Goal: Obtain resource: Download file/media

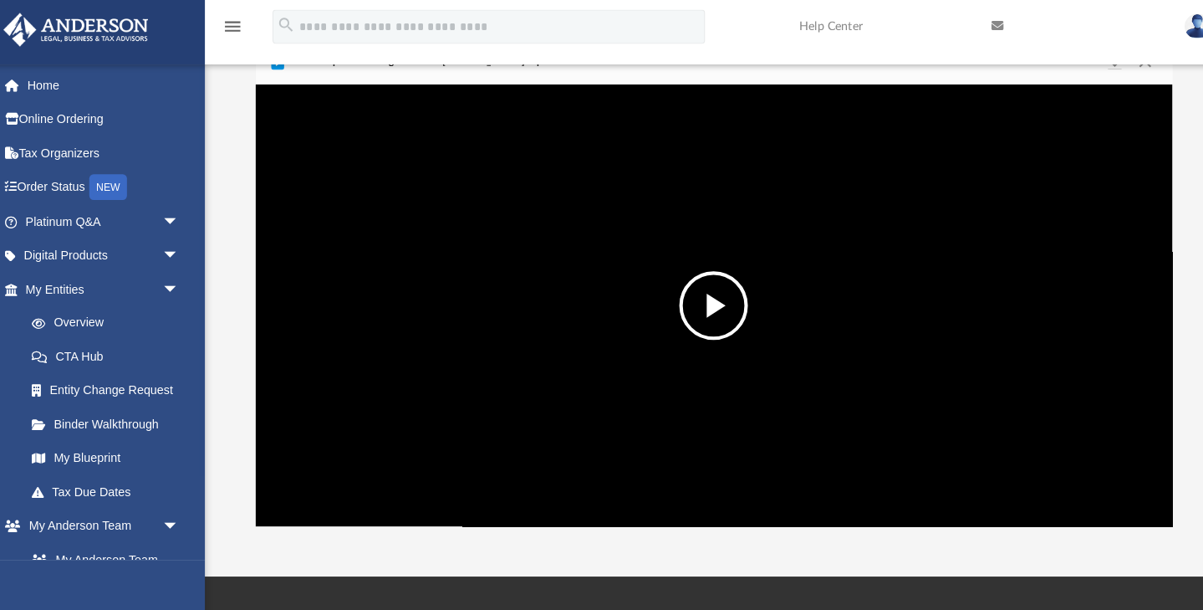
scroll to position [368, 882]
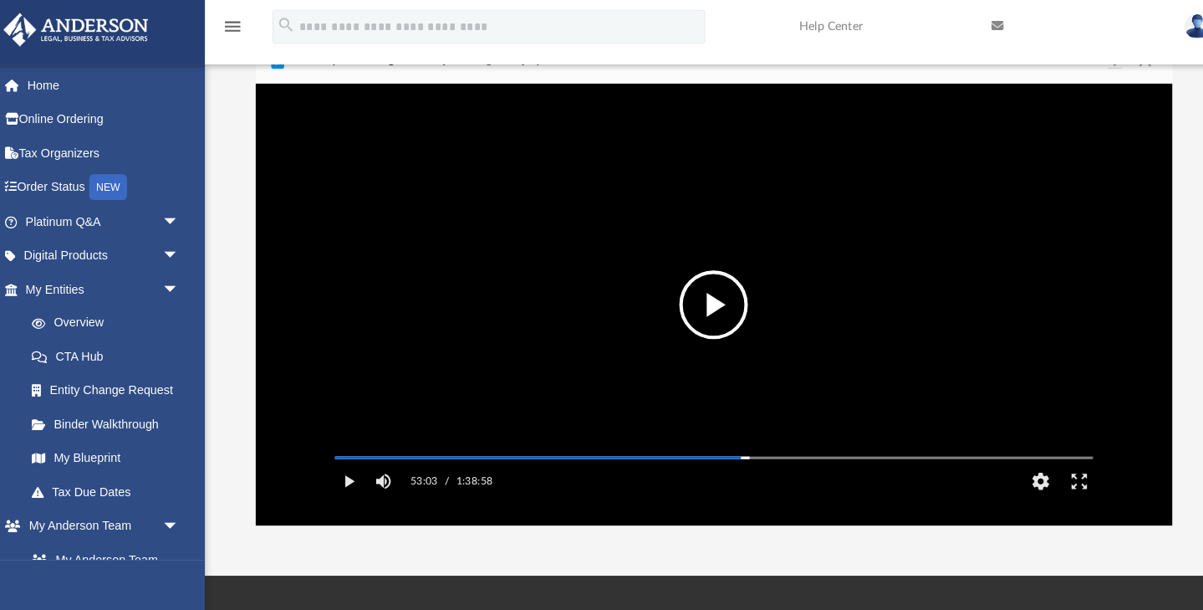
click at [673, 276] on video "File preview" at bounding box center [706, 305] width 767 height 384
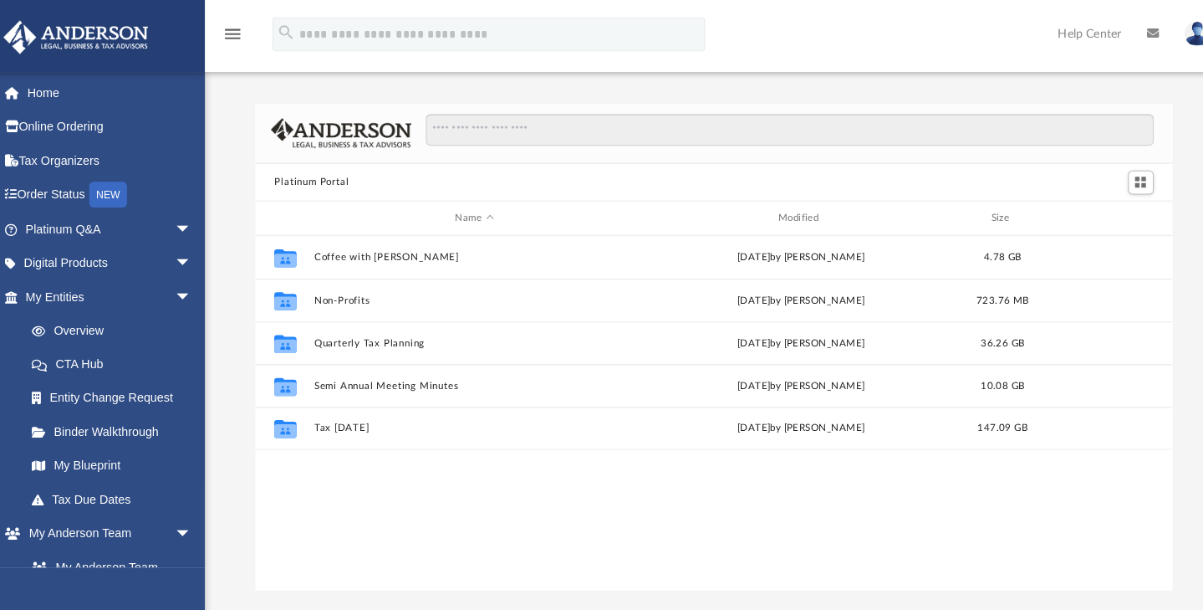
scroll to position [368, 882]
click at [1166, 31] on img at bounding box center [1178, 33] width 25 height 24
click at [411, 472] on div "Collaborated Folder Coffee with [PERSON_NAME][DATE] by [PERSON_NAME] 4.78 GB Co…" at bounding box center [705, 403] width 895 height 347
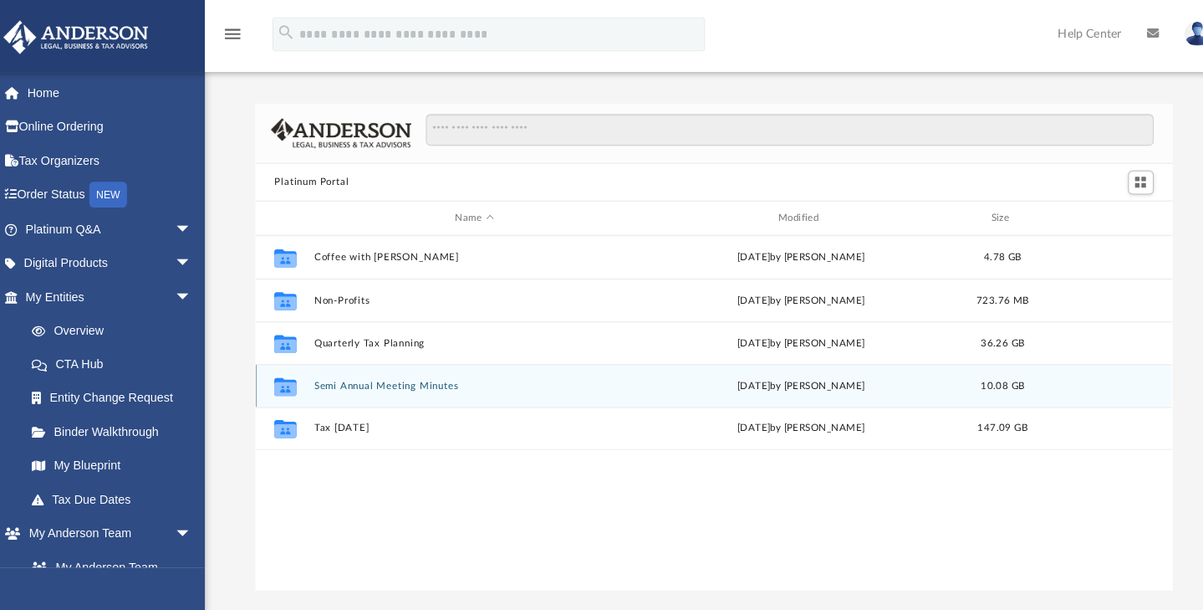
click at [341, 375] on button "Semi Annual Meeting Minutes" at bounding box center [472, 376] width 312 height 11
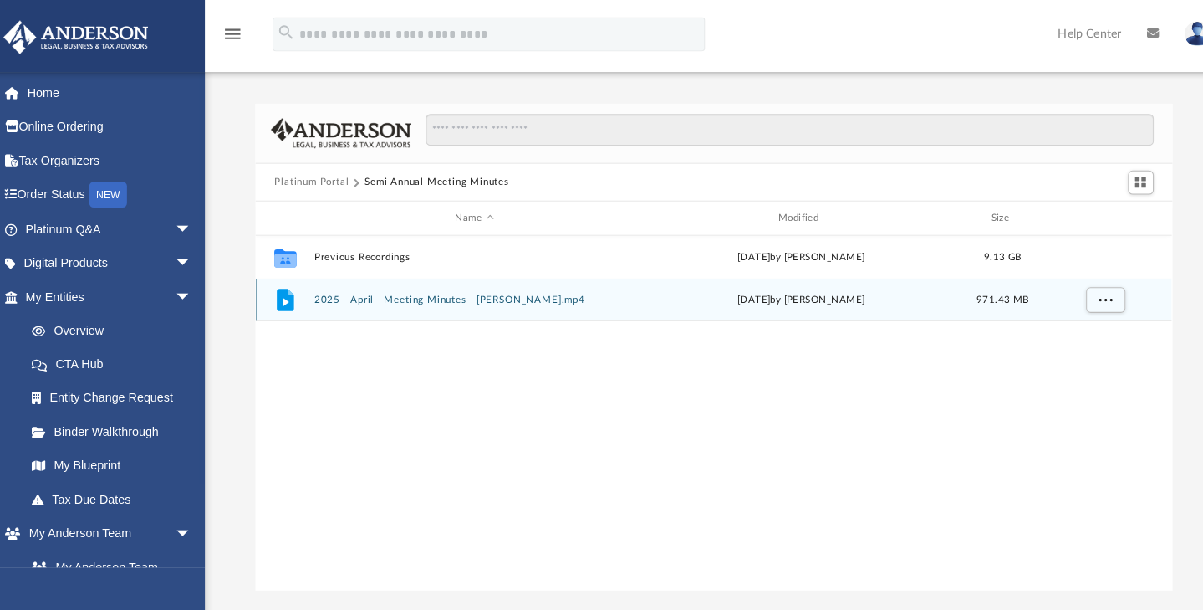
click at [393, 294] on button "2025 - April - Meeting Minutes - [PERSON_NAME].mp4" at bounding box center [472, 292] width 312 height 11
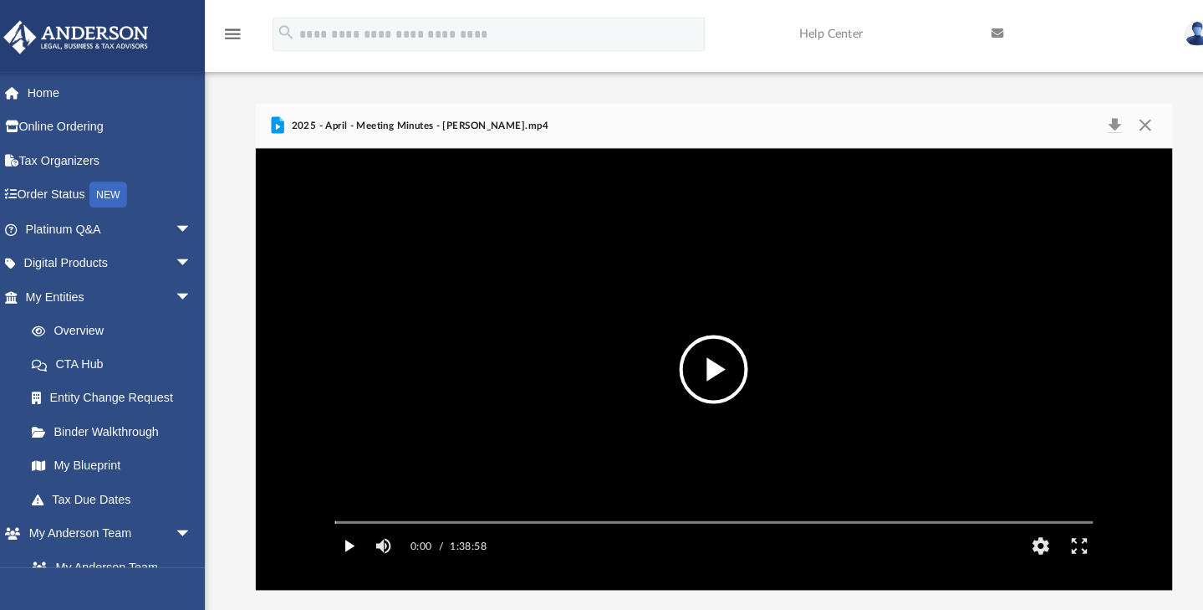
click at [339, 549] on button "Play" at bounding box center [350, 532] width 38 height 33
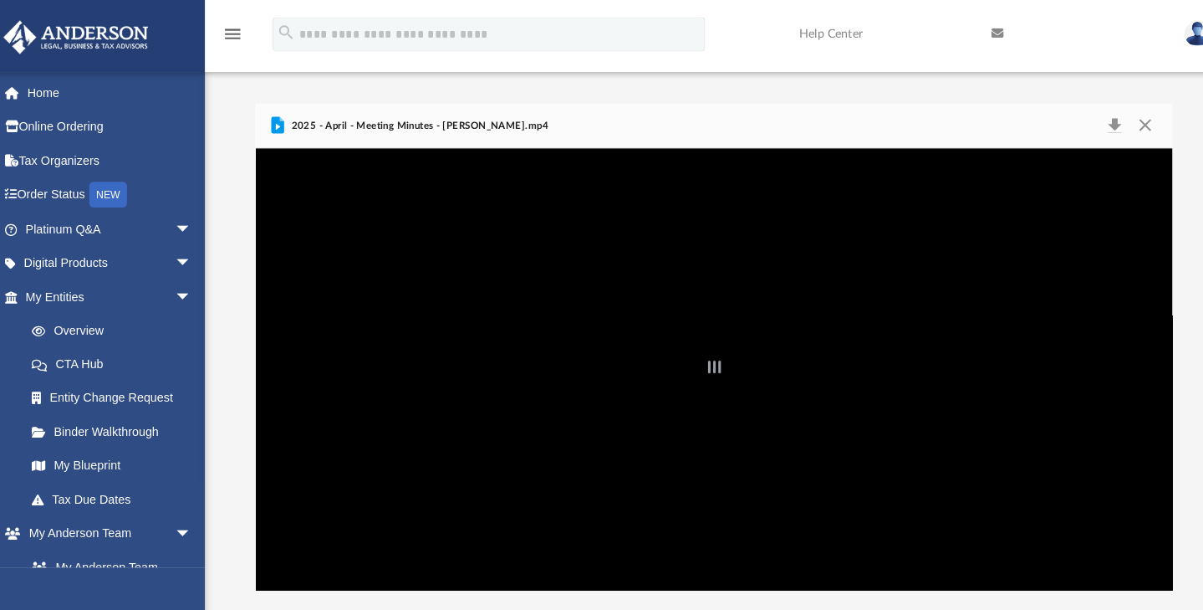
drag, startPoint x: 326, startPoint y: 533, endPoint x: 706, endPoint y: 515, distance: 380.0
click at [706, 515] on div "Autoplay Disabled Speed 1.5 Quality Auto Subtitles/CC Off Audio Autoplay Disabl…" at bounding box center [705, 360] width 895 height 431
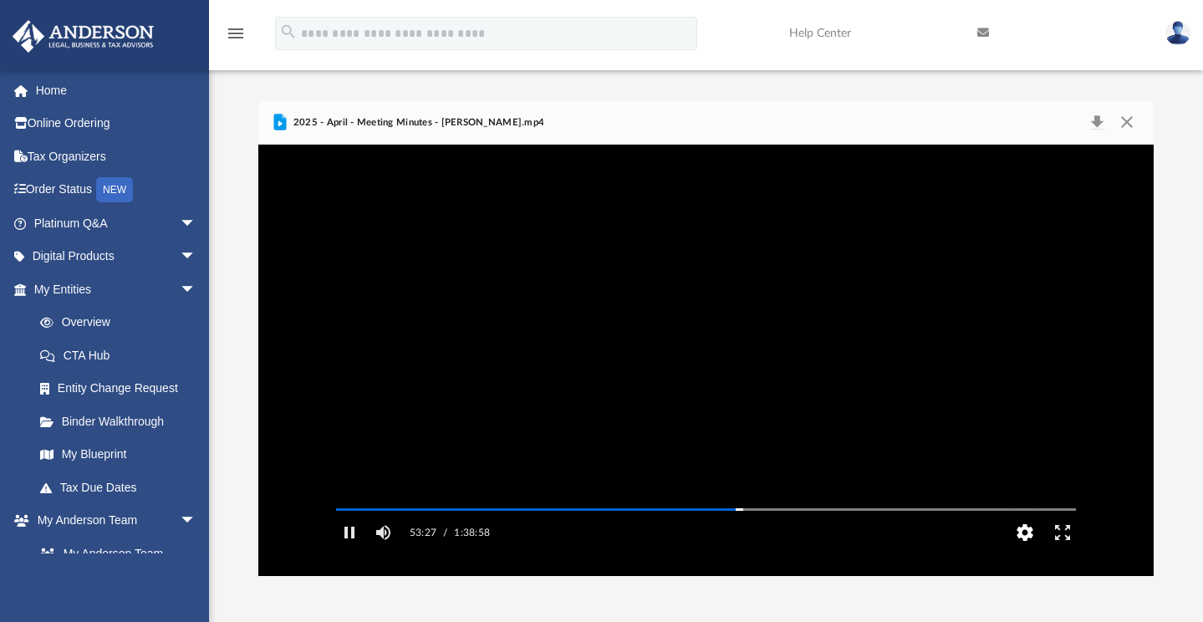
click at [1024, 549] on button "HD" at bounding box center [1025, 532] width 38 height 33
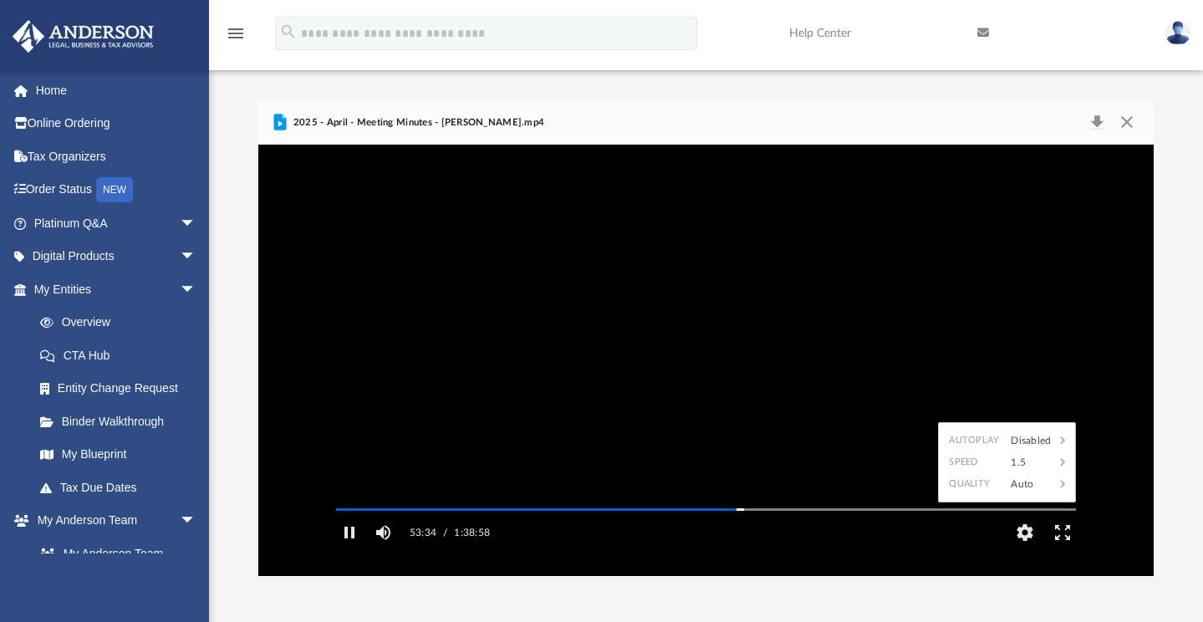
click at [983, 208] on video "File preview" at bounding box center [706, 361] width 767 height 384
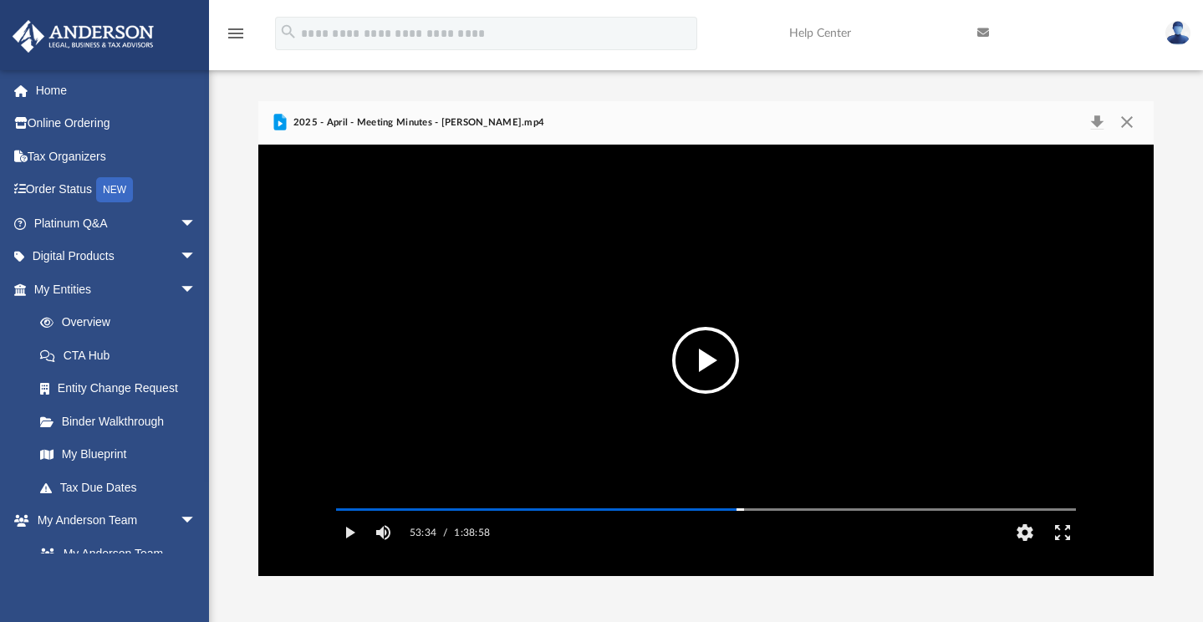
click at [1008, 459] on video "File preview" at bounding box center [706, 361] width 767 height 384
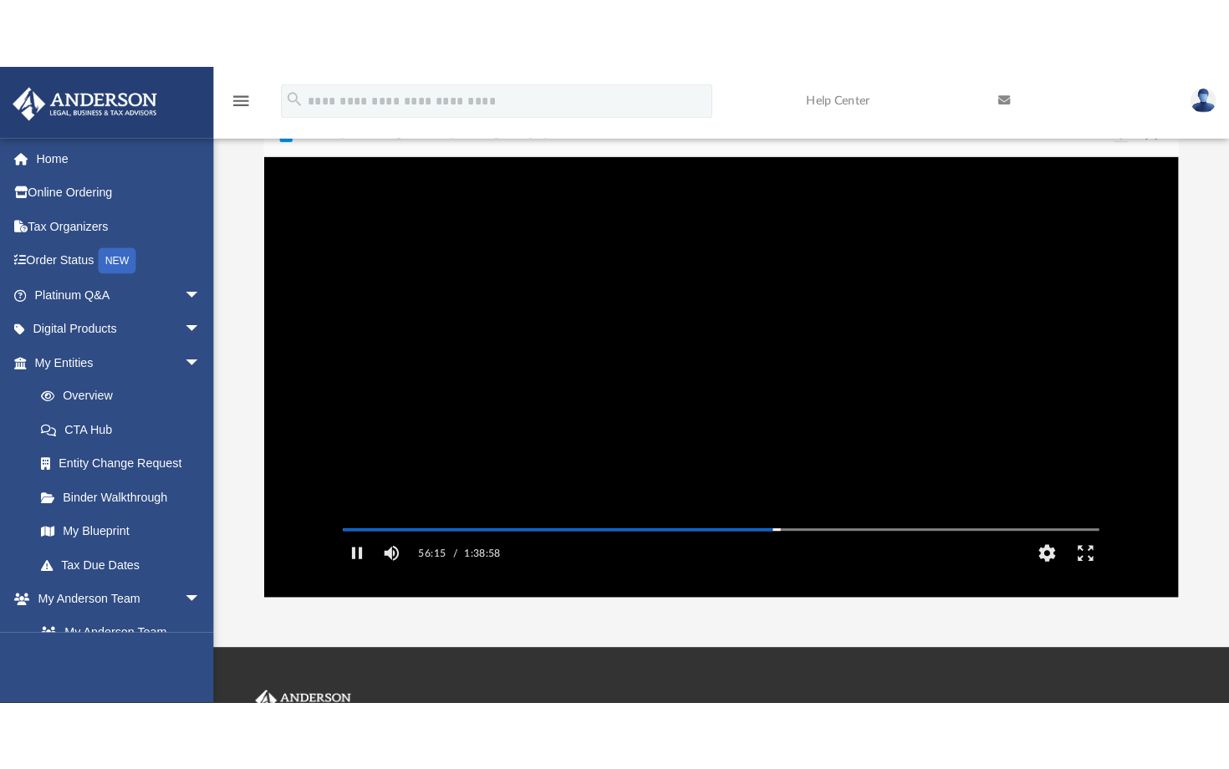
scroll to position [63, 0]
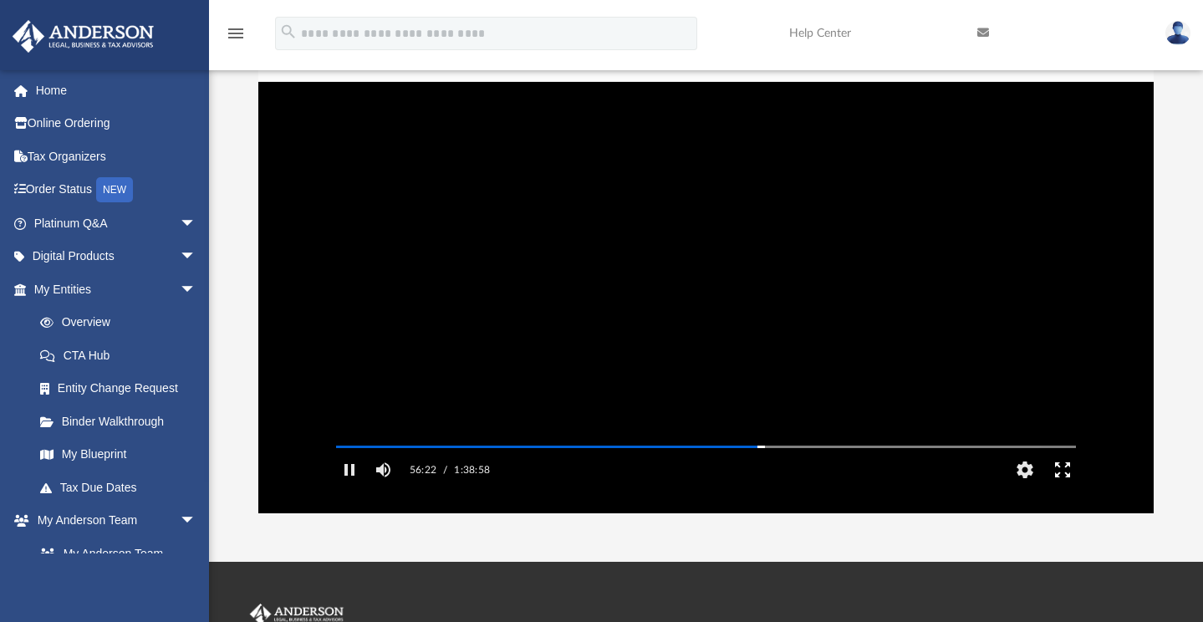
click at [1064, 487] on button "Enter fullscreen" at bounding box center [1063, 469] width 38 height 33
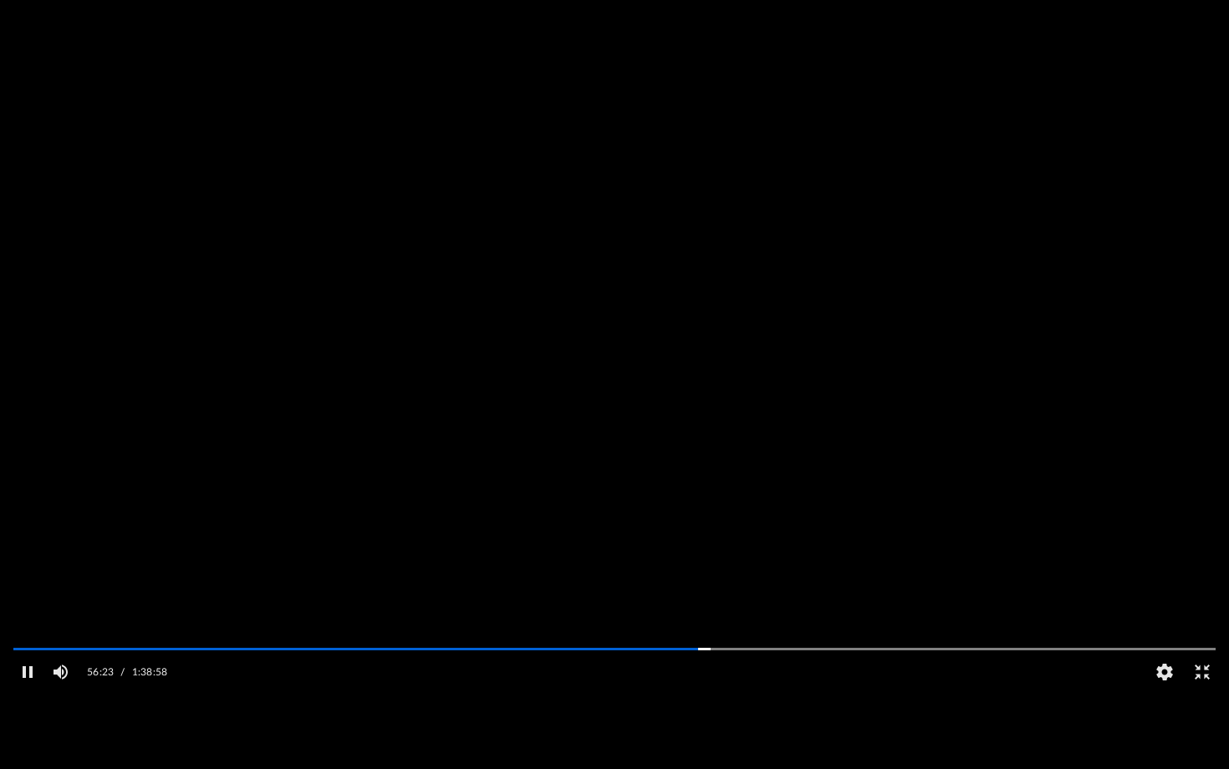
scroll to position [368, 906]
click at [637, 413] on video "File preview" at bounding box center [614, 385] width 1229 height 615
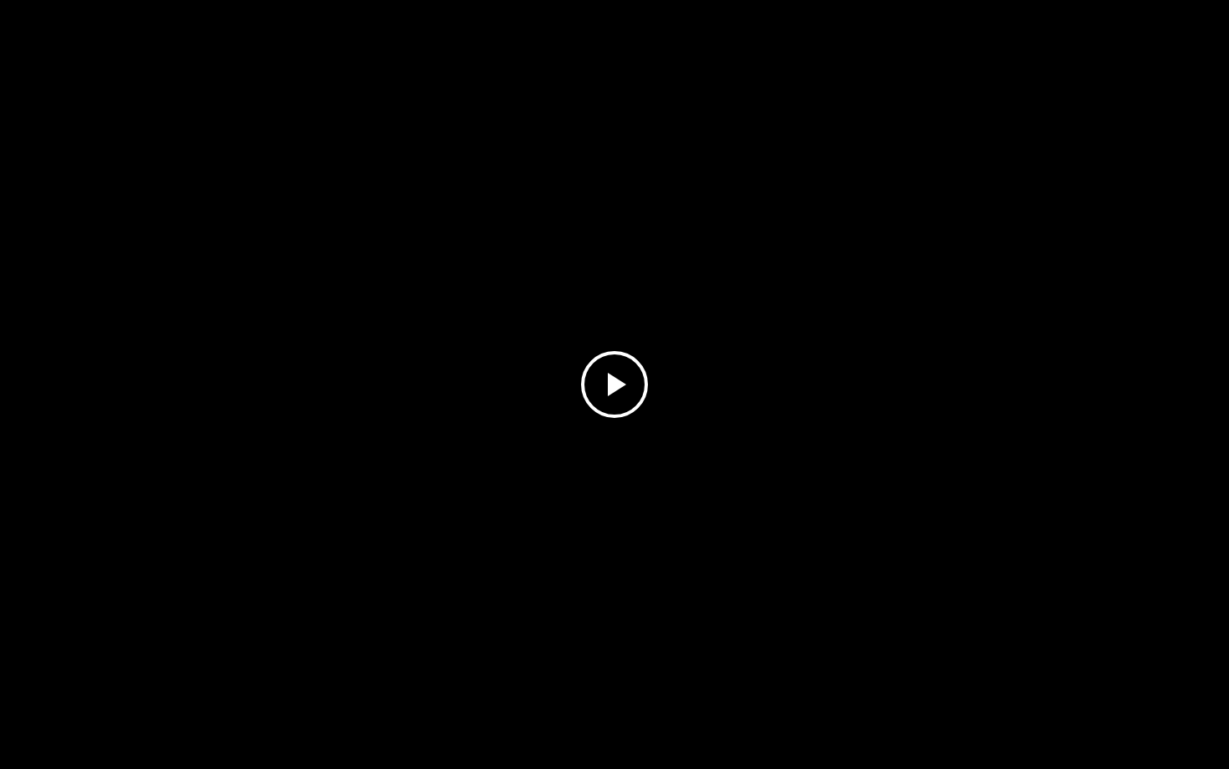
click at [640, 413] on video "File preview" at bounding box center [614, 385] width 1229 height 615
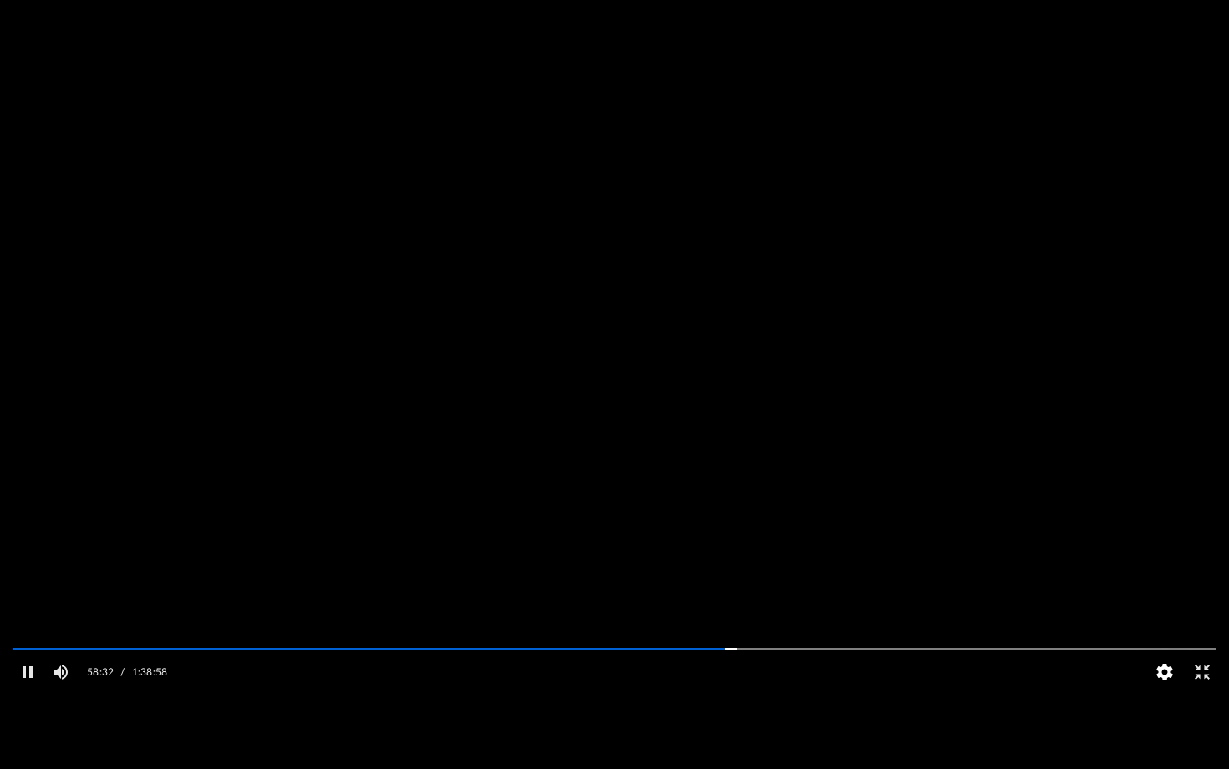
click at [1166, 609] on button "HD" at bounding box center [1165, 672] width 38 height 33
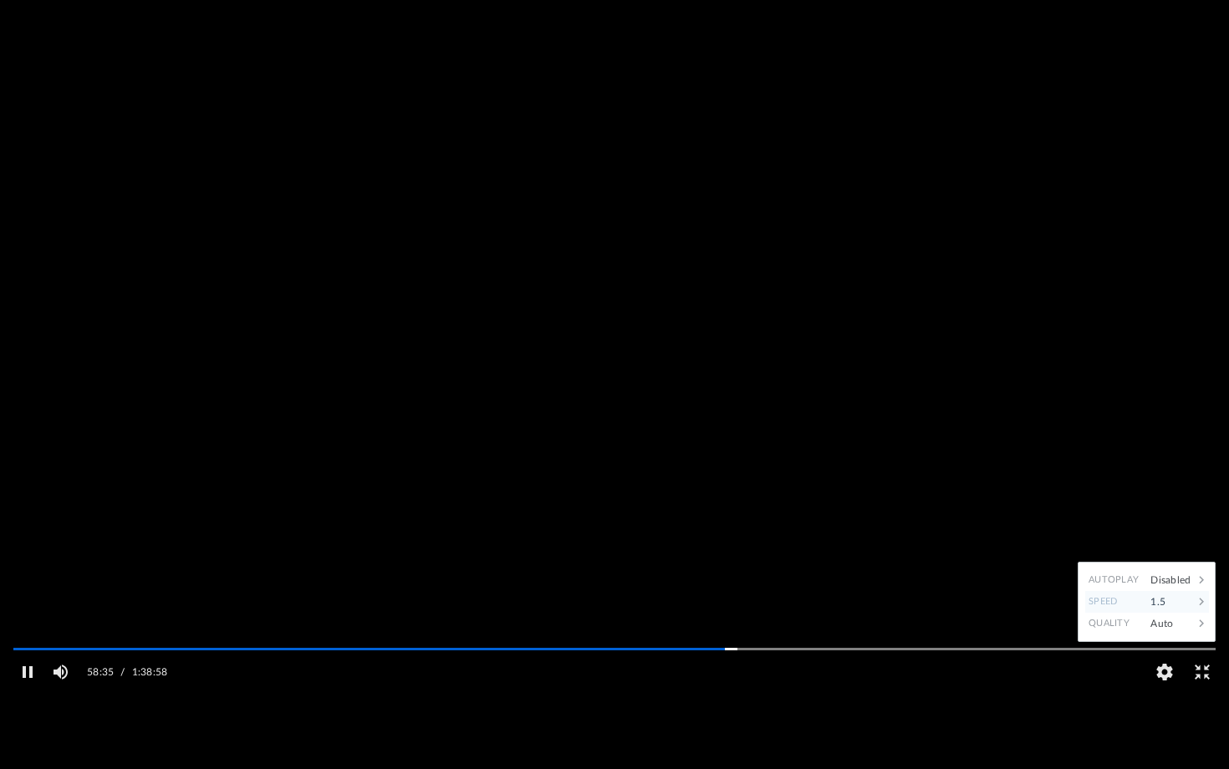
click at [1161, 609] on div "1.5" at bounding box center [1168, 602] width 52 height 22
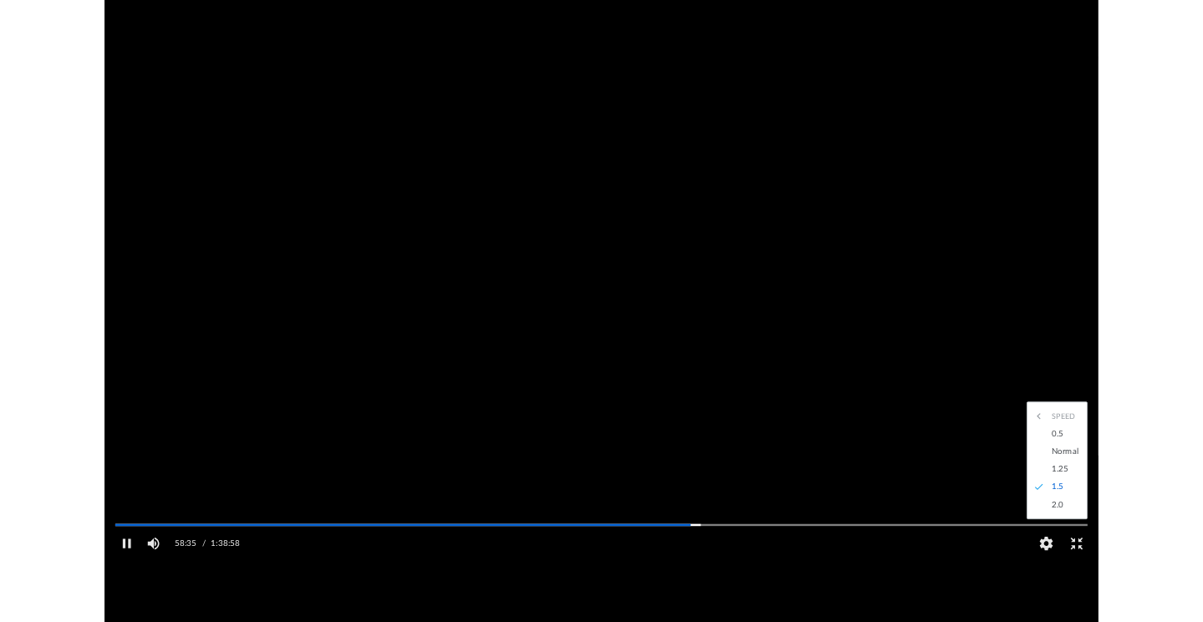
scroll to position [0, 0]
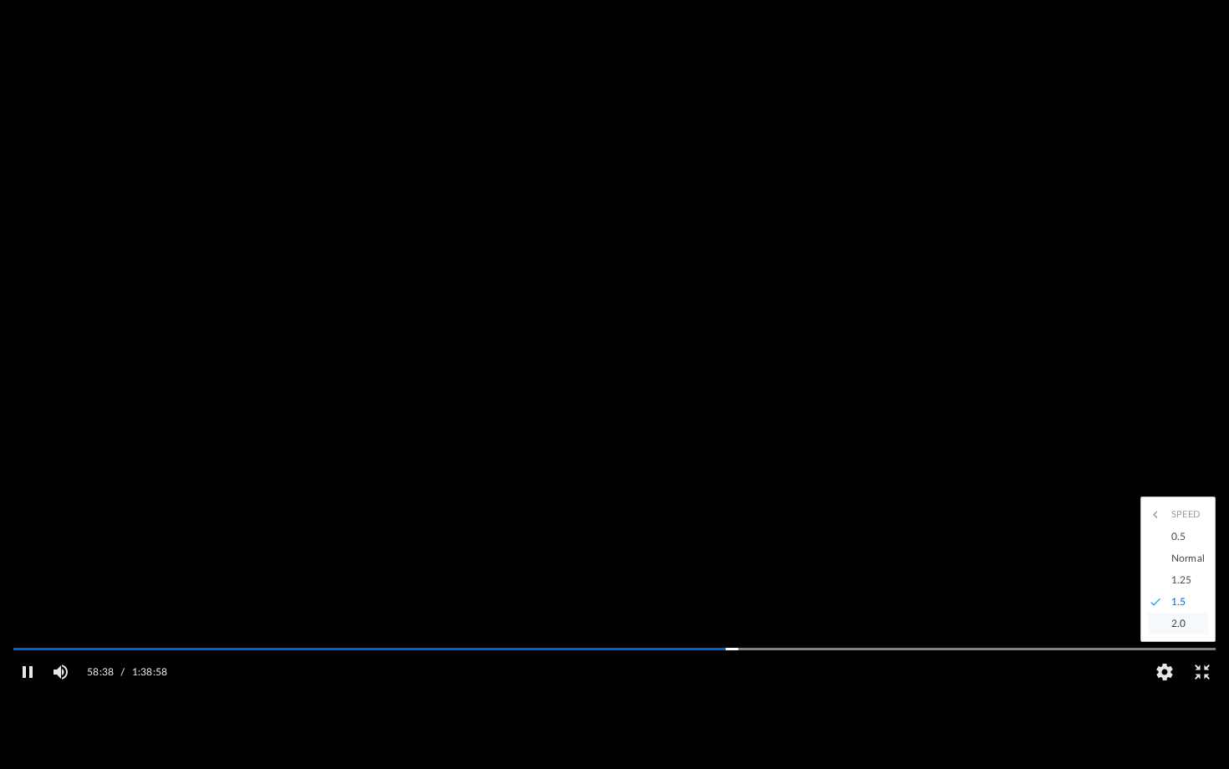
click at [1176, 609] on div "2.0" at bounding box center [1186, 624] width 46 height 22
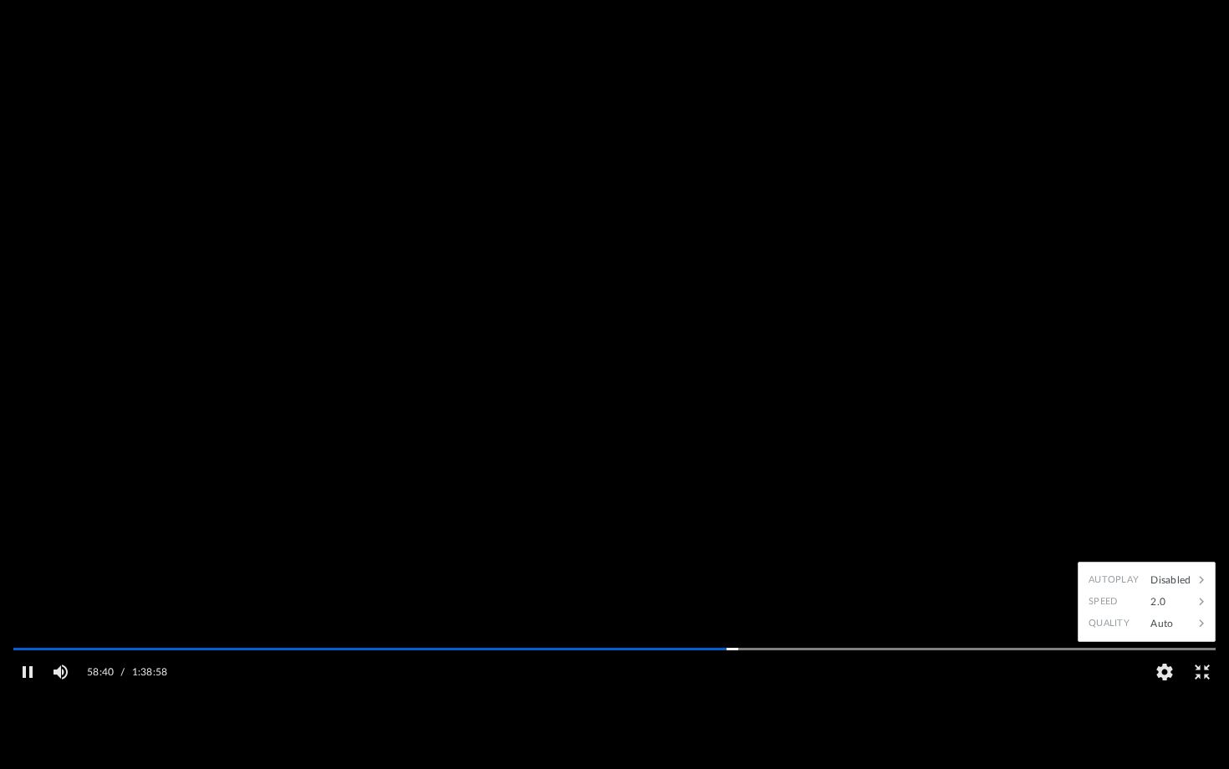
click at [1058, 502] on video "File preview" at bounding box center [614, 385] width 1229 height 615
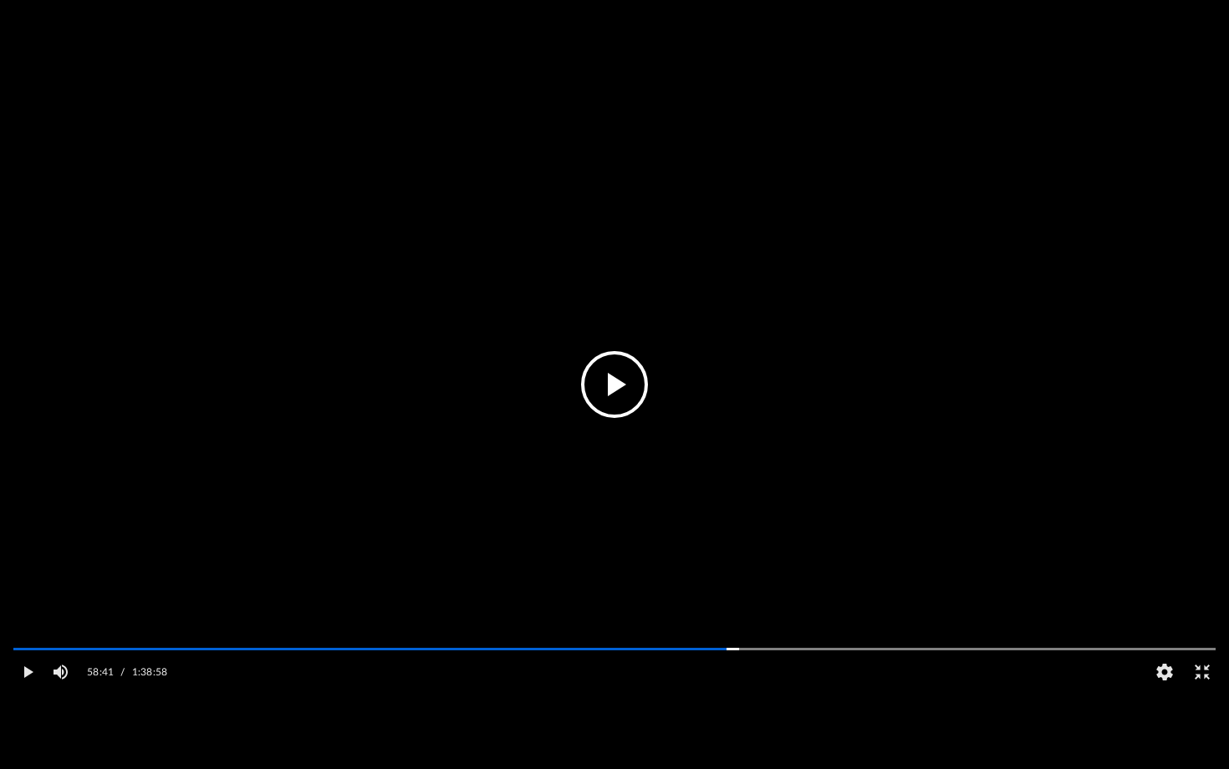
click at [1058, 502] on video "File preview" at bounding box center [614, 385] width 1229 height 615
click at [330, 398] on video "File preview" at bounding box center [614, 385] width 1229 height 615
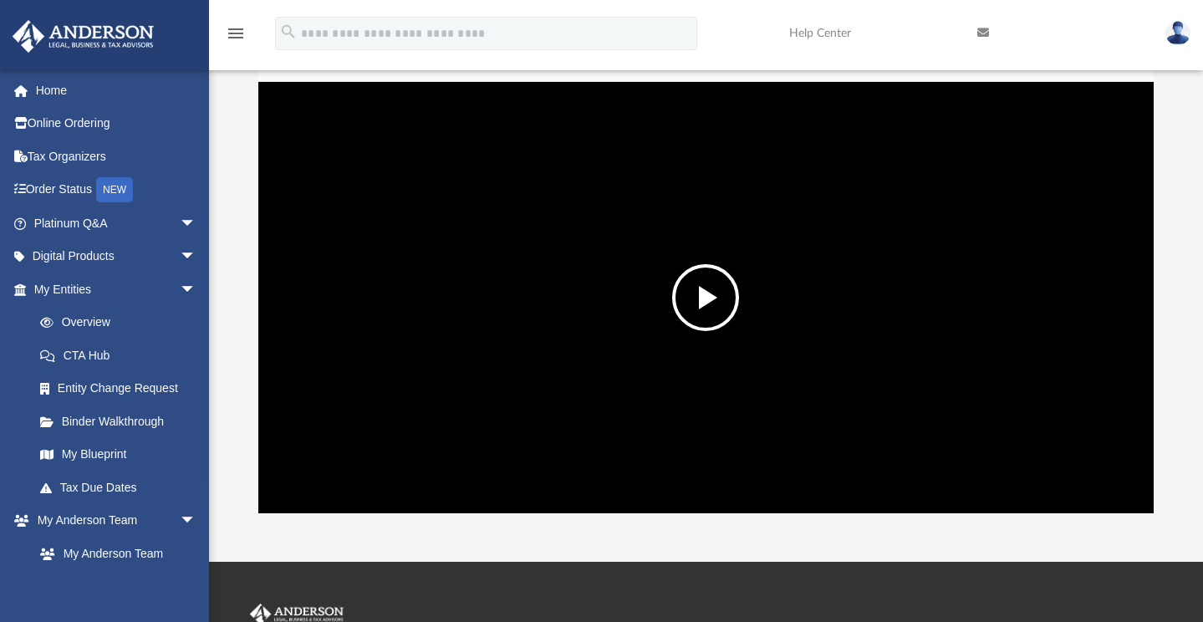
scroll to position [368, 882]
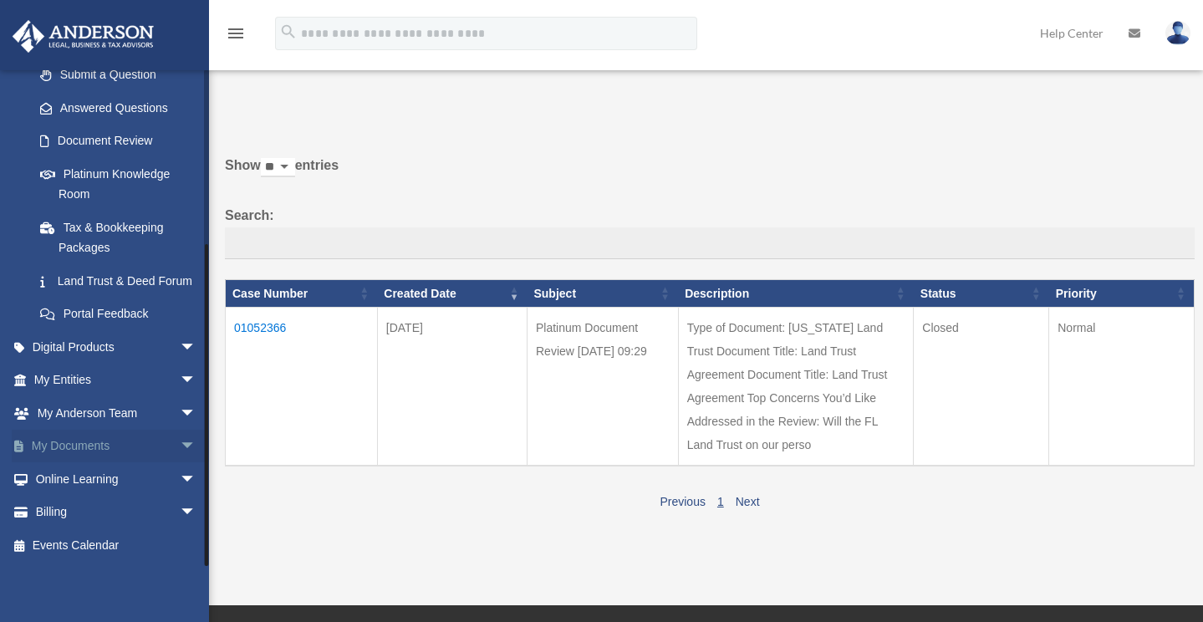
scroll to position [258, 0]
click at [78, 449] on link "My Documents arrow_drop_down" at bounding box center [117, 446] width 210 height 33
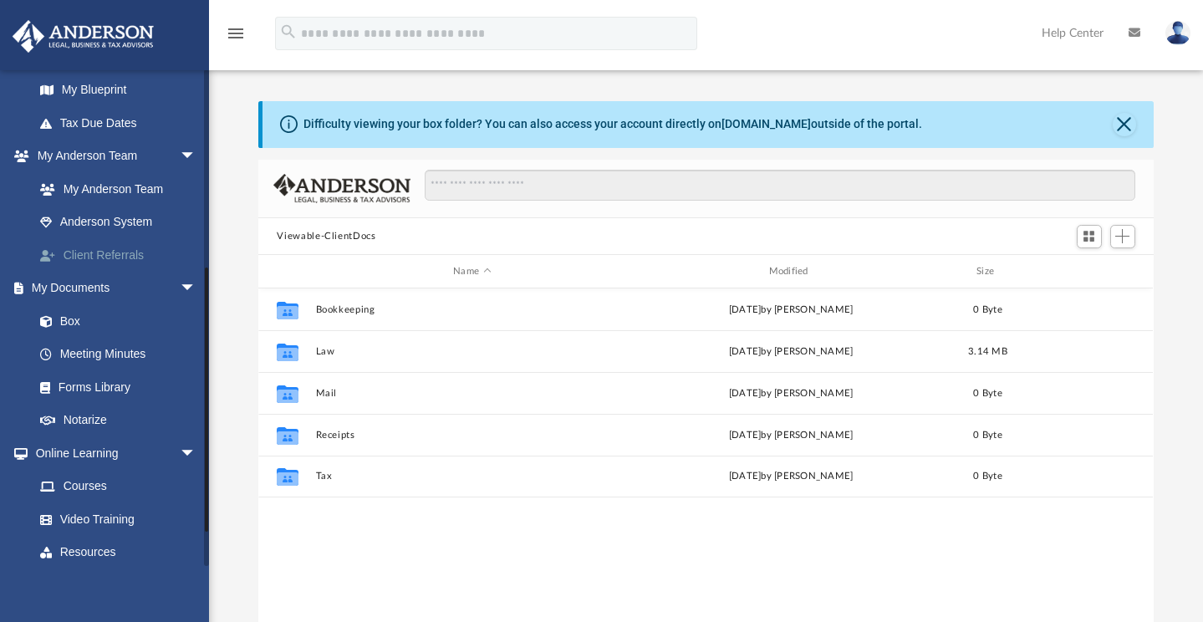
scroll to position [381, 0]
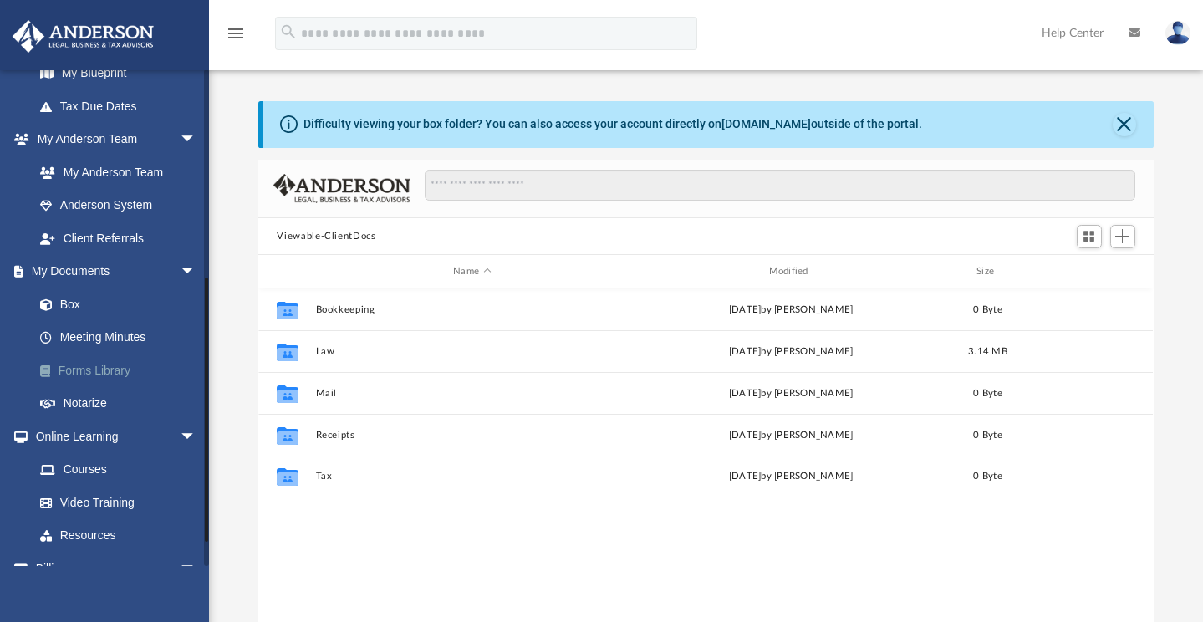
click at [79, 364] on link "Forms Library" at bounding box center [122, 370] width 198 height 33
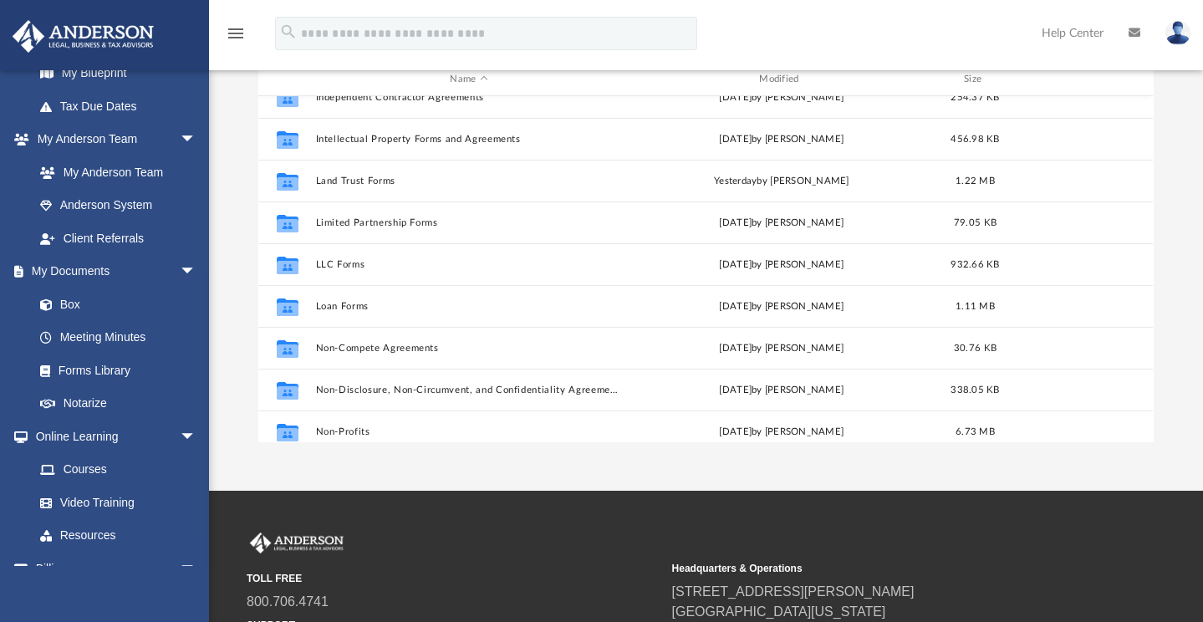
scroll to position [662, 0]
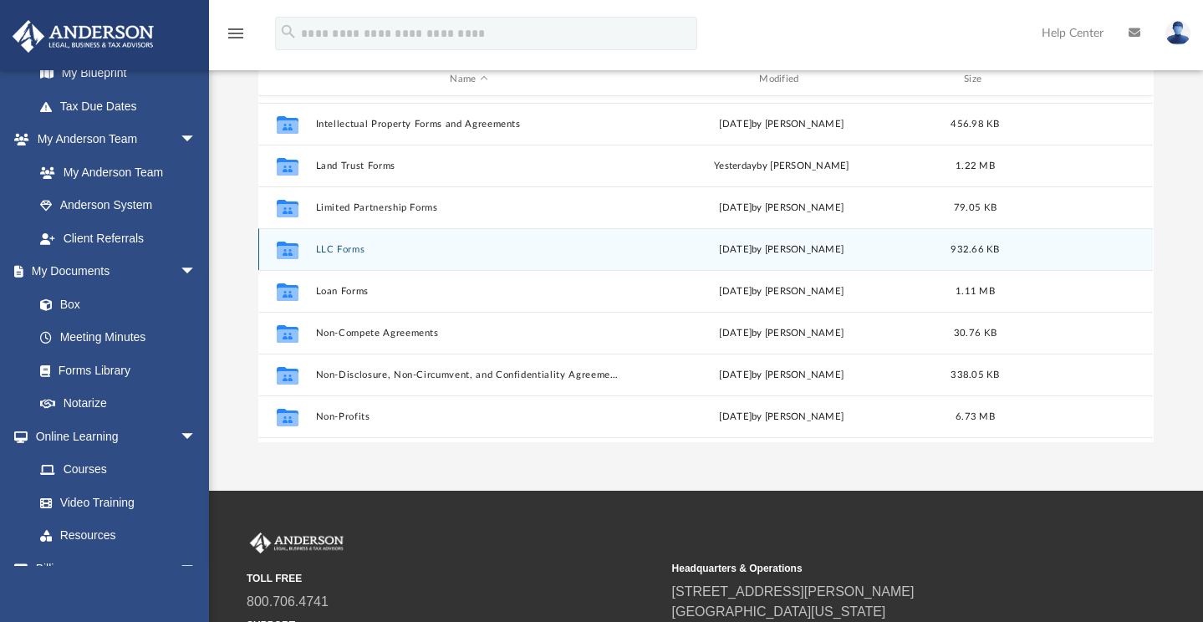
click at [473, 252] on button "LLC Forms" at bounding box center [469, 249] width 306 height 11
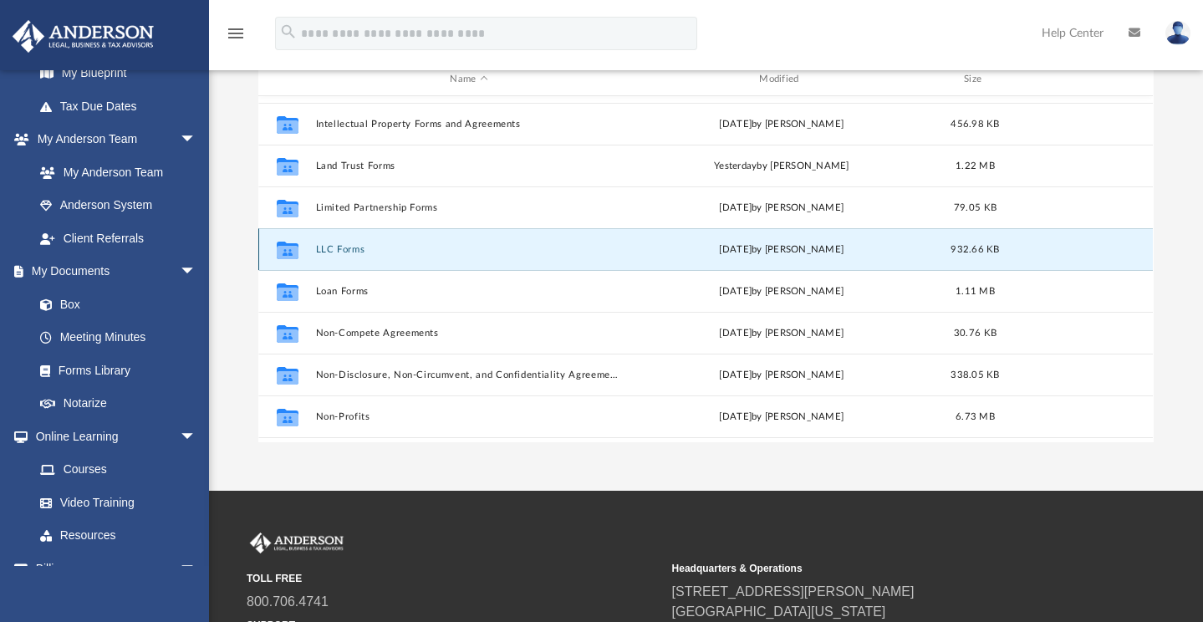
click at [396, 247] on button "LLC Forms" at bounding box center [469, 249] width 306 height 11
click at [284, 247] on icon "grid" at bounding box center [288, 252] width 22 height 13
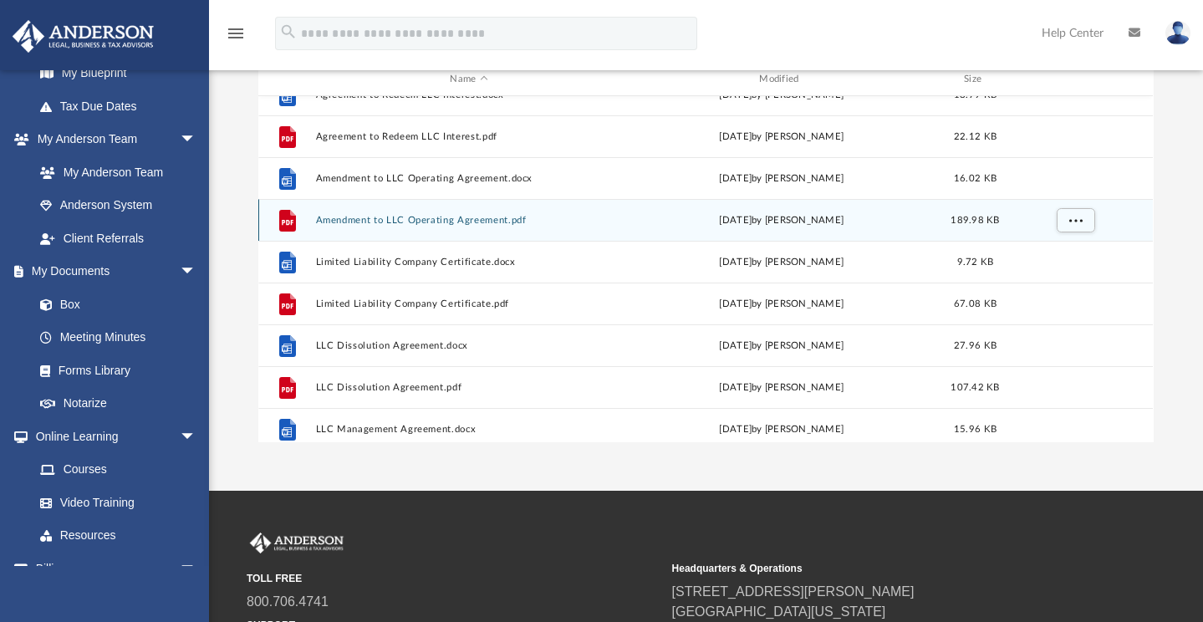
scroll to position [31, 0]
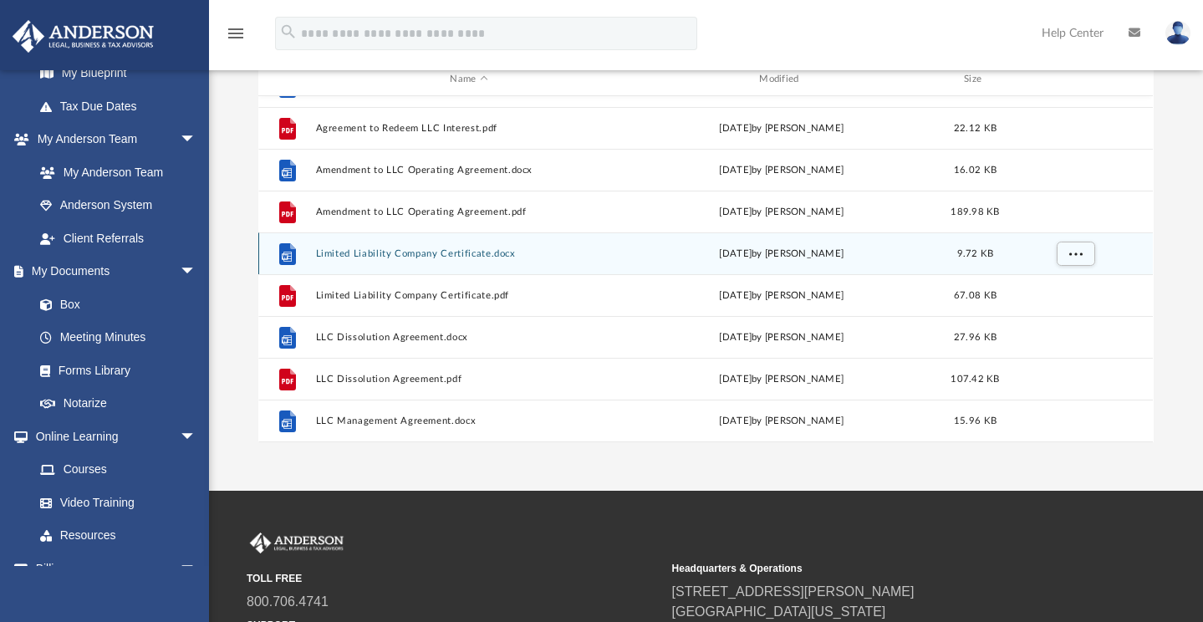
click at [590, 258] on button "Limited Liability Company Certificate.docx" at bounding box center [469, 253] width 306 height 11
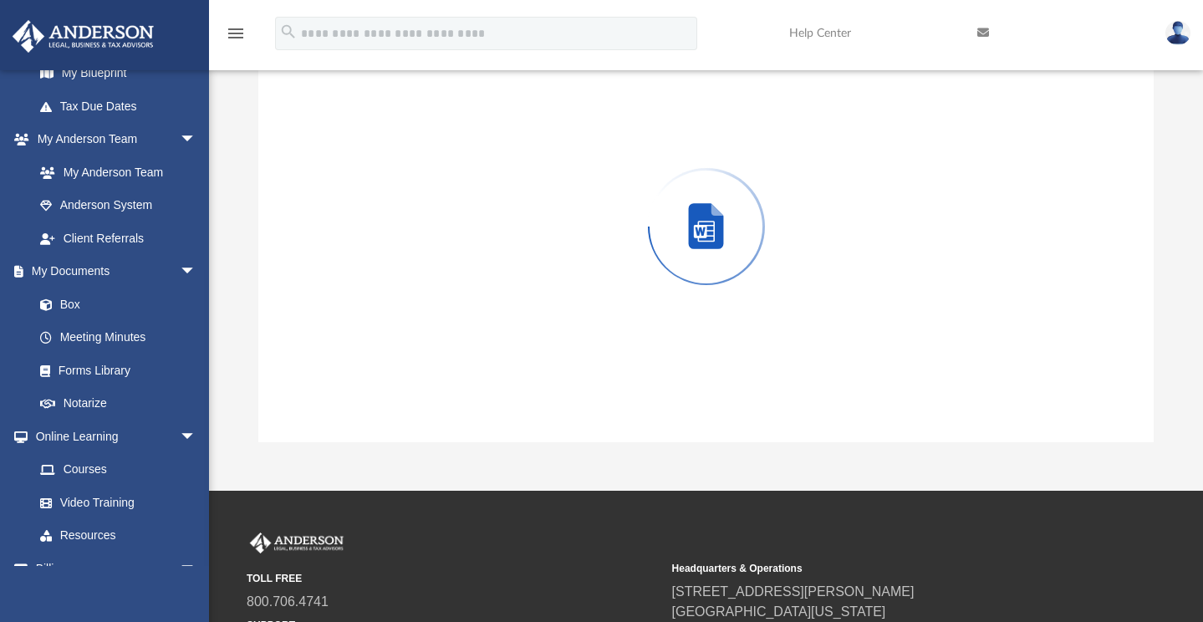
scroll to position [101, 0]
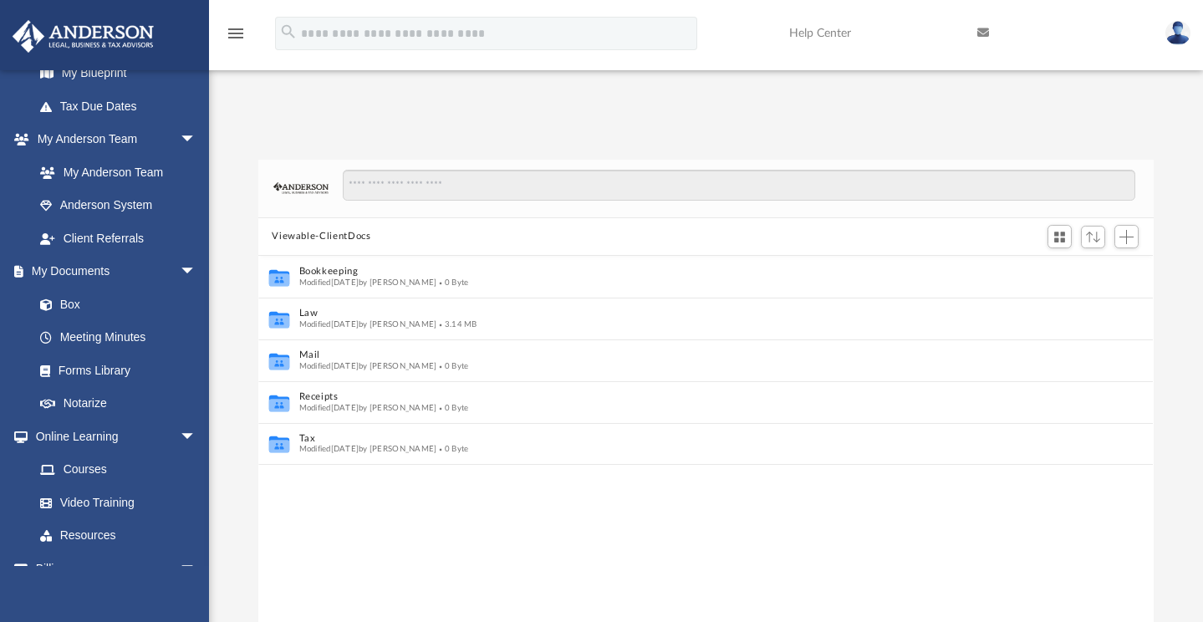
scroll to position [13, 13]
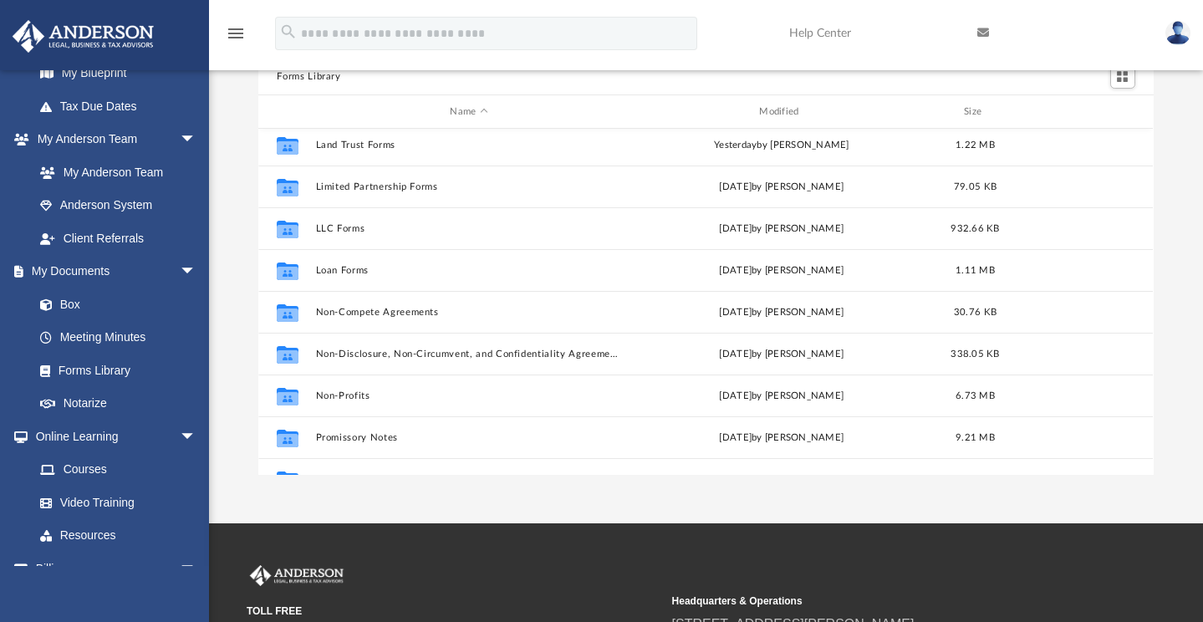
scroll to position [732, 0]
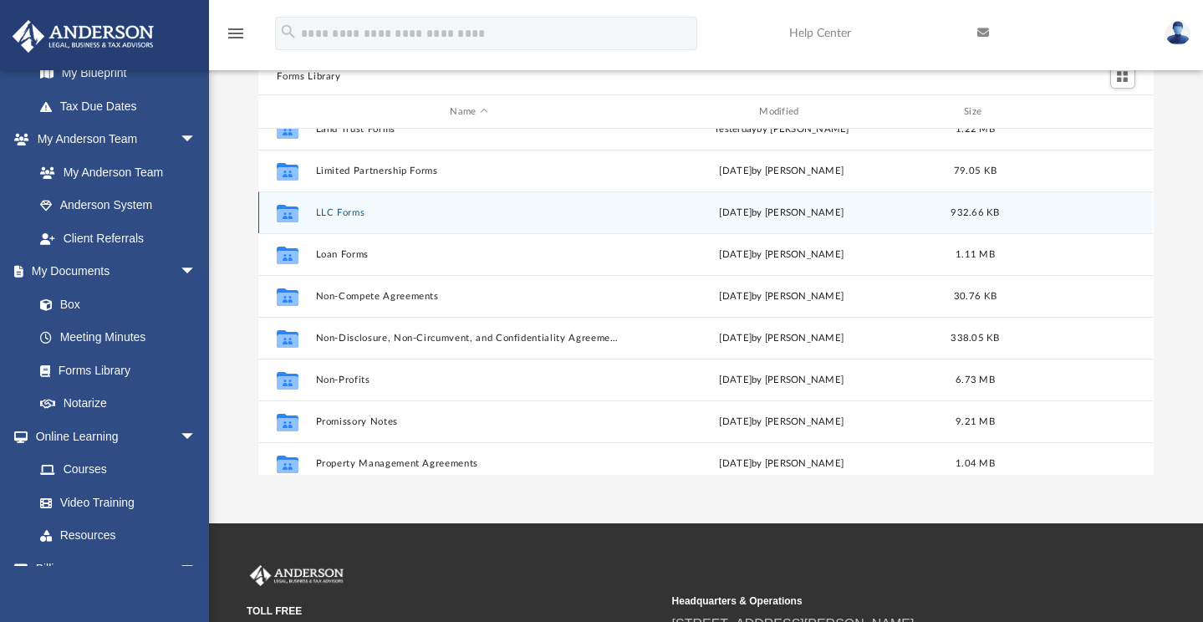
click at [435, 212] on button "LLC Forms" at bounding box center [469, 212] width 306 height 11
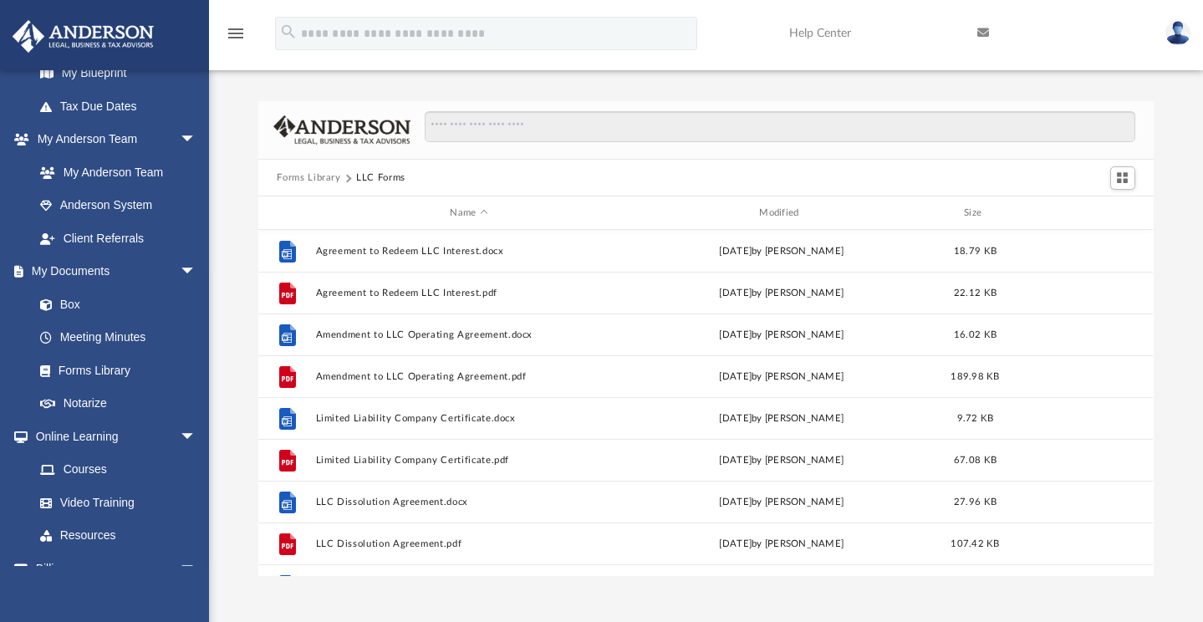
scroll to position [0, 0]
click at [305, 177] on button "Forms Library" at bounding box center [309, 178] width 64 height 15
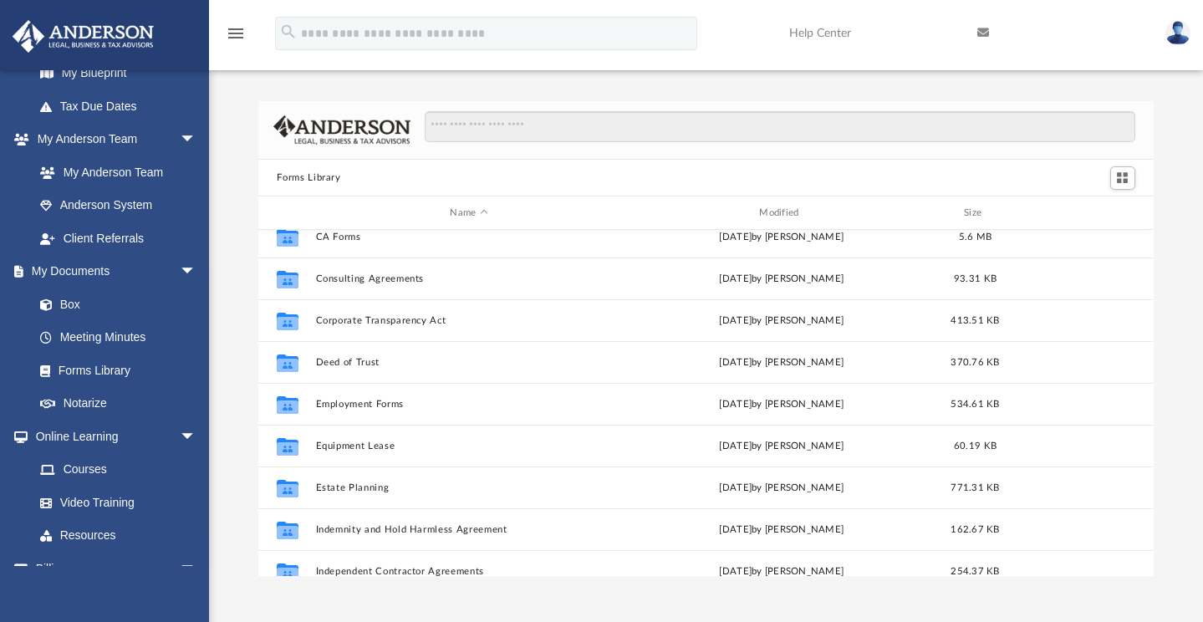
scroll to position [318, 0]
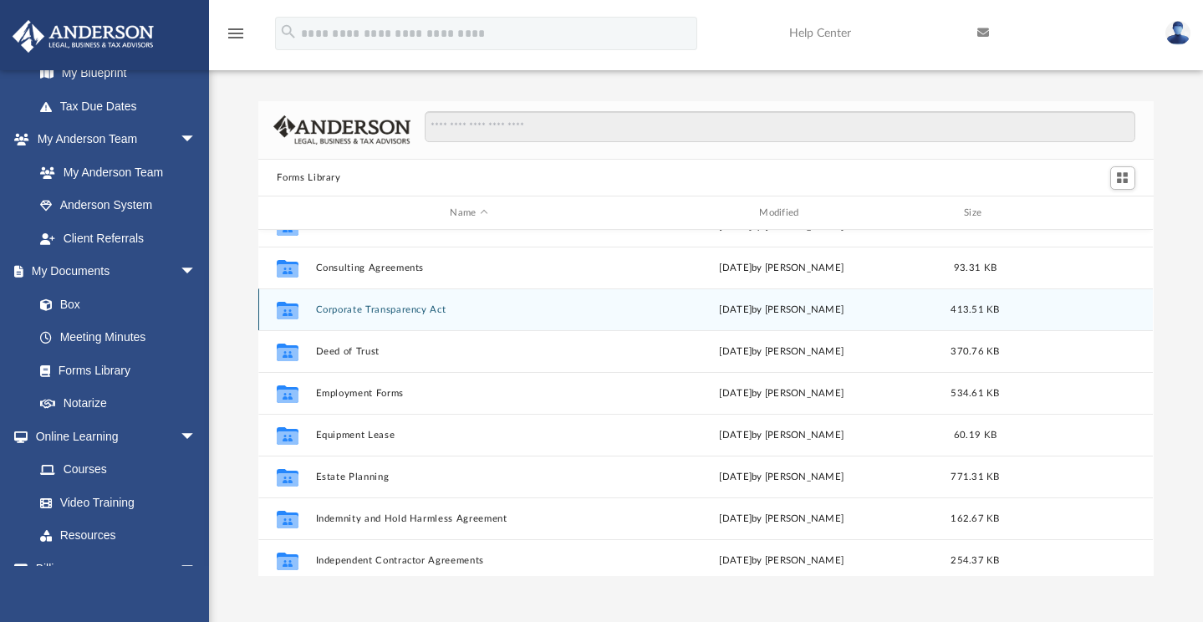
click at [414, 312] on button "Corporate Transparency Act" at bounding box center [469, 309] width 306 height 11
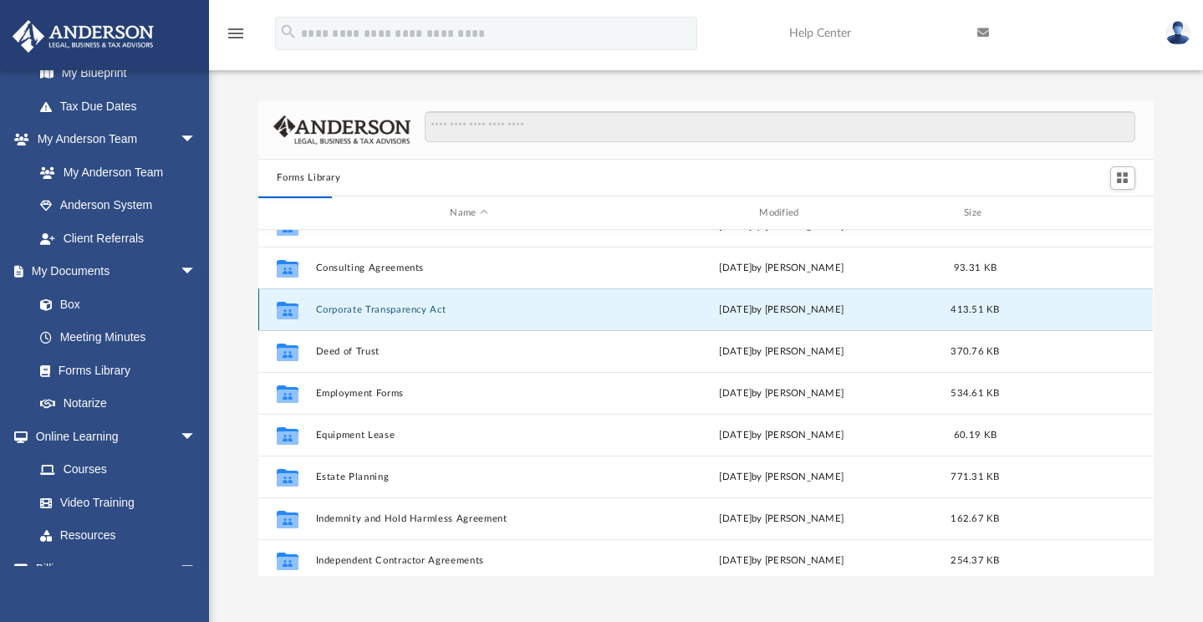
scroll to position [0, 0]
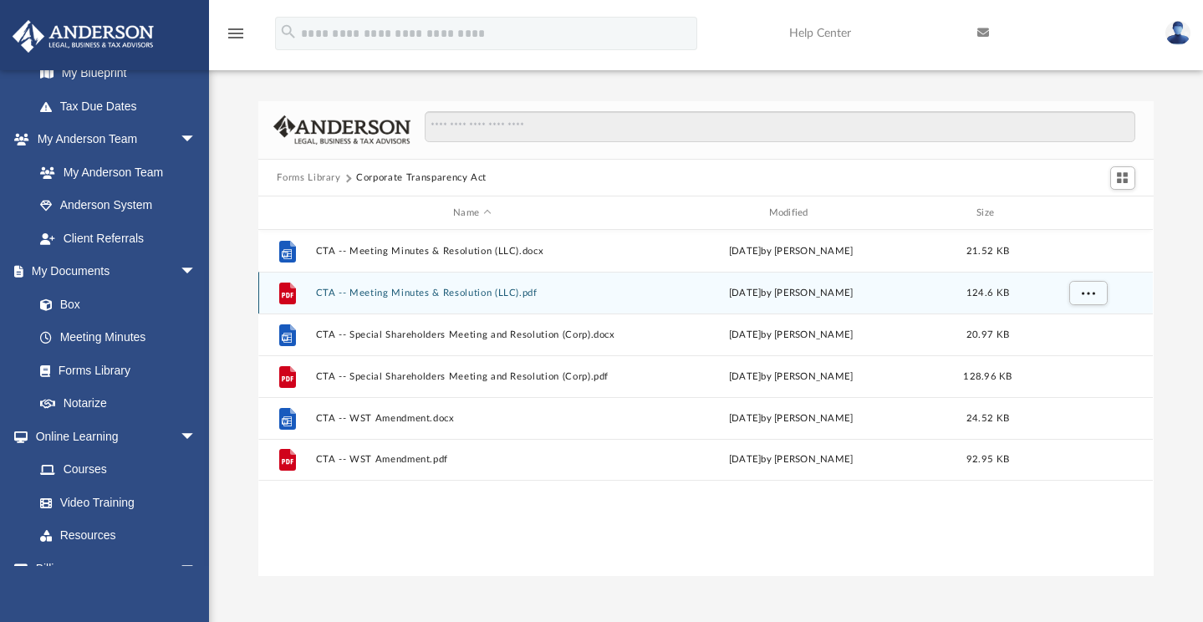
click at [387, 293] on button "CTA -- Meeting Minutes & Resolution (LLC).pdf" at bounding box center [472, 293] width 312 height 11
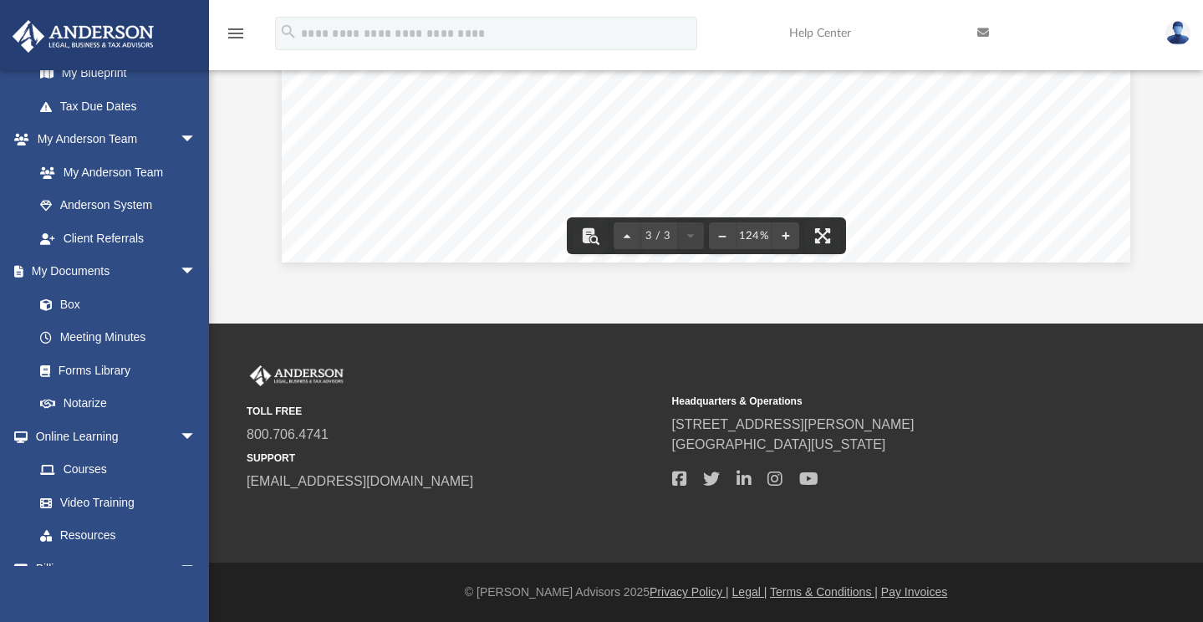
scroll to position [301, 0]
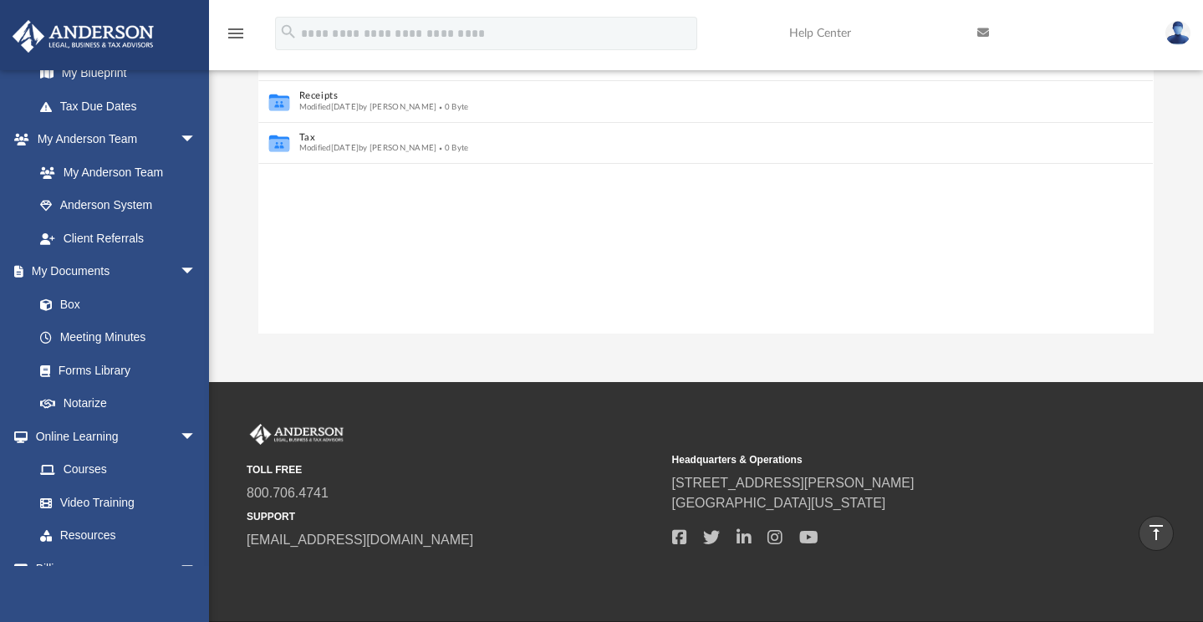
scroll to position [13, 13]
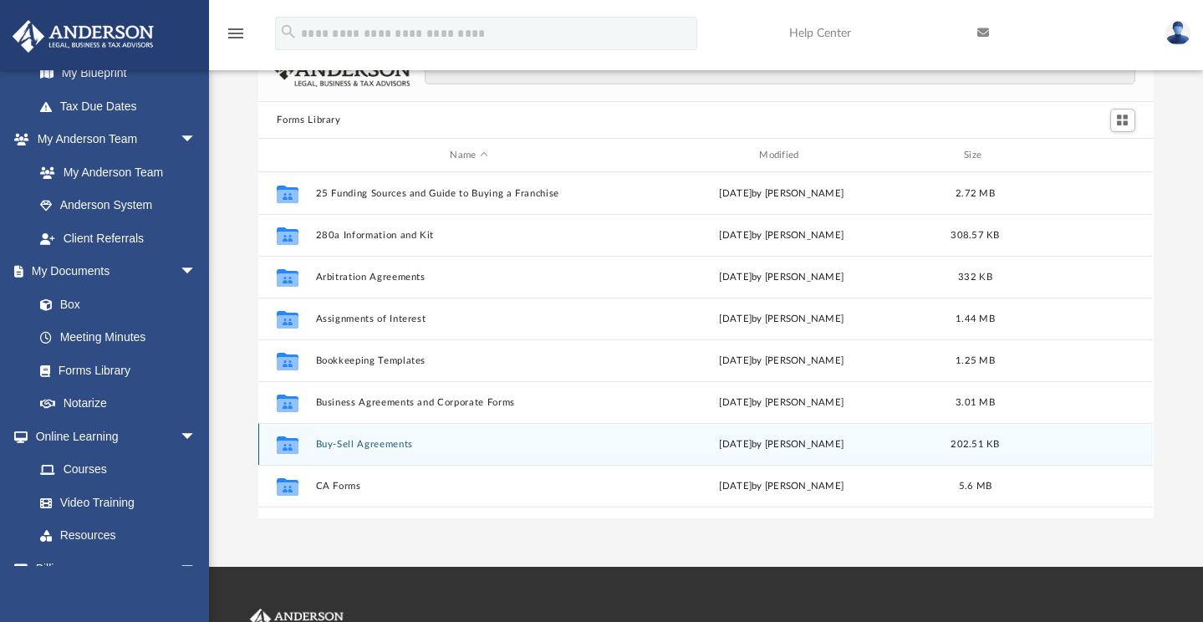
scroll to position [53, 0]
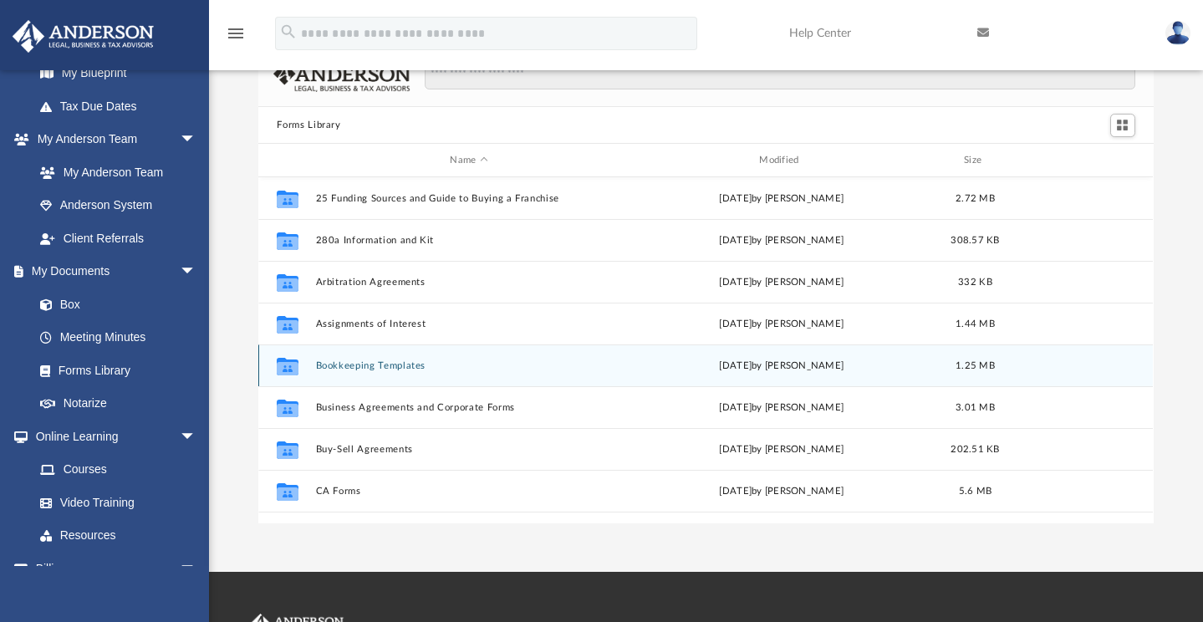
click at [383, 364] on button "Bookkeeping Templates" at bounding box center [469, 365] width 306 height 11
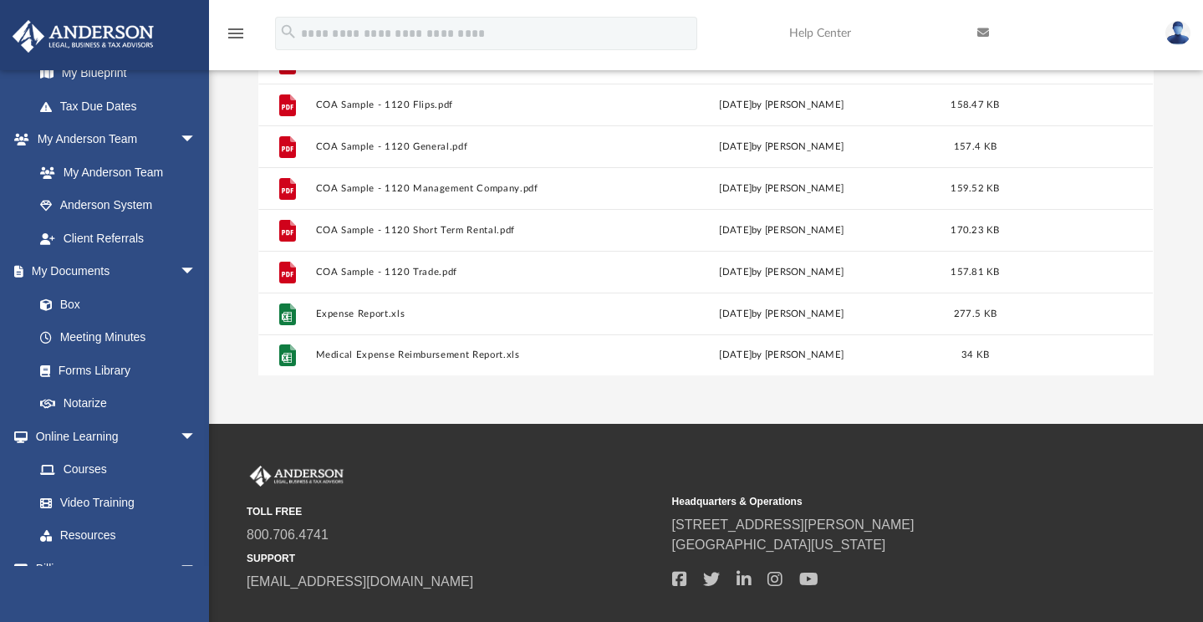
scroll to position [202, 0]
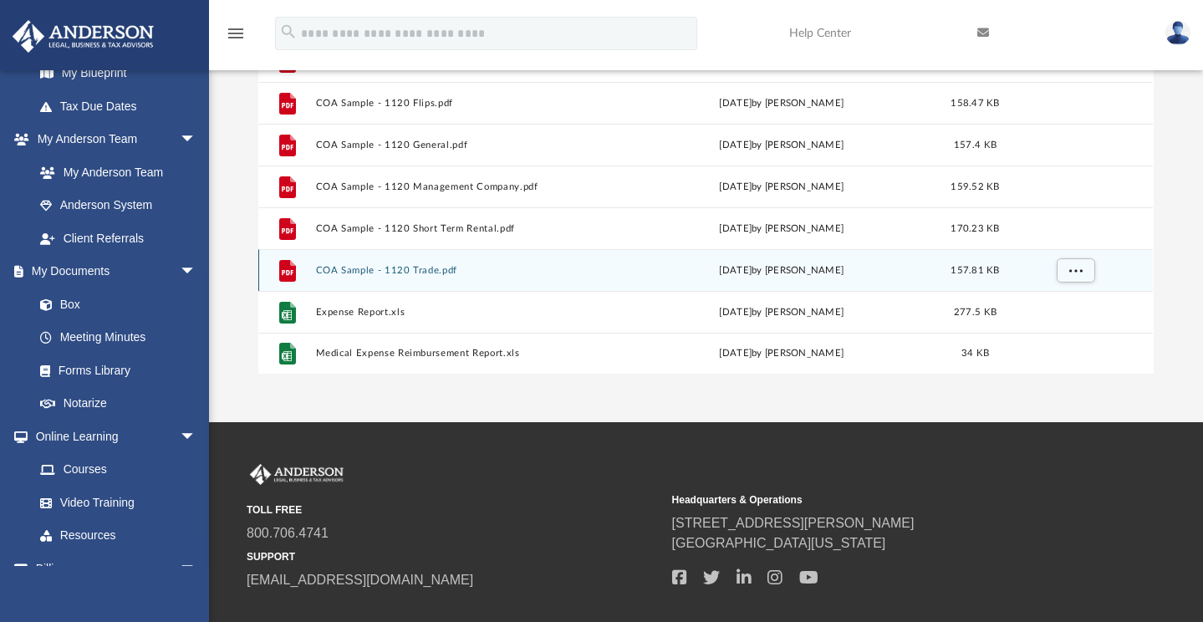
click at [460, 271] on button "COA Sample - 1120 Trade.pdf" at bounding box center [469, 270] width 306 height 11
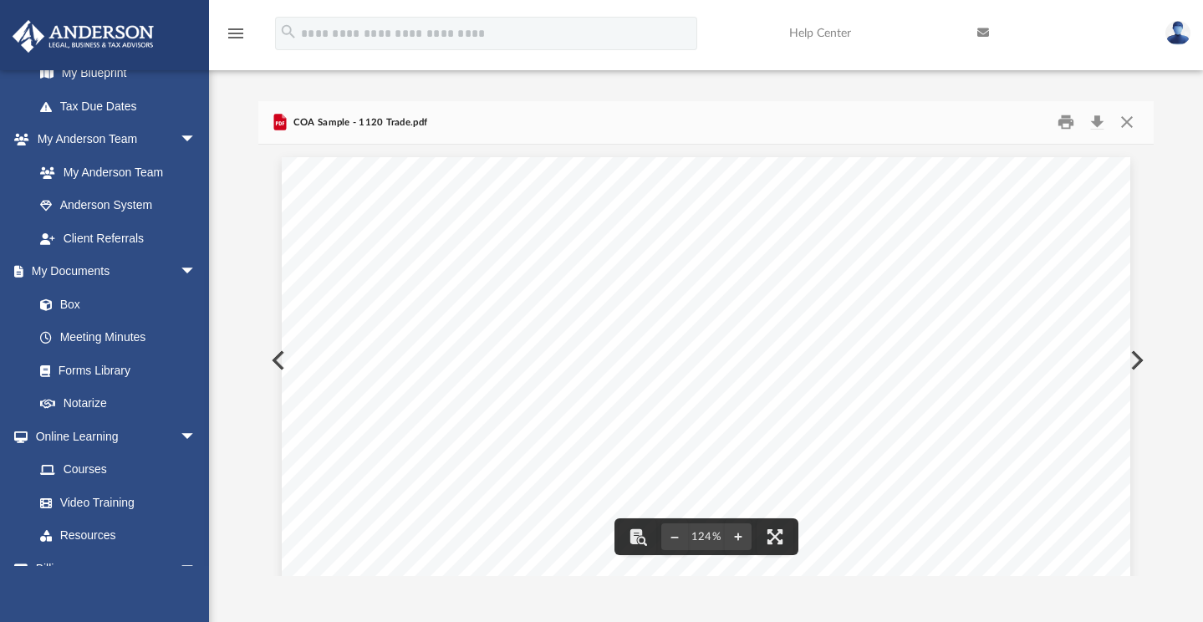
scroll to position [0, 0]
click at [1126, 120] on button "Close" at bounding box center [1127, 123] width 30 height 26
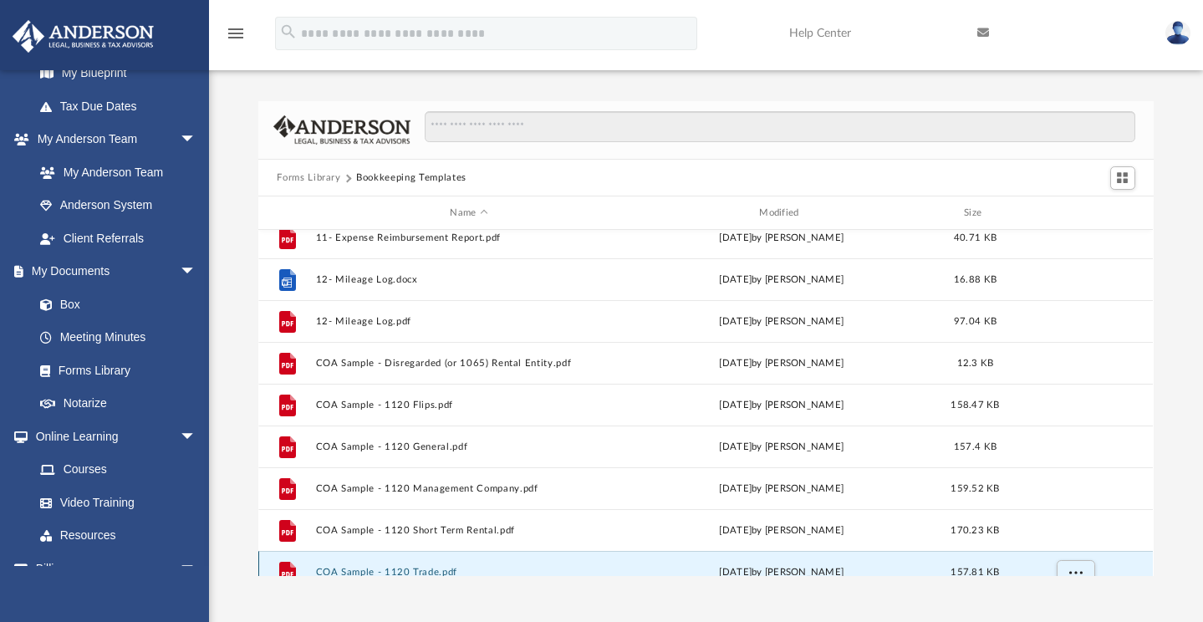
scroll to position [13, 0]
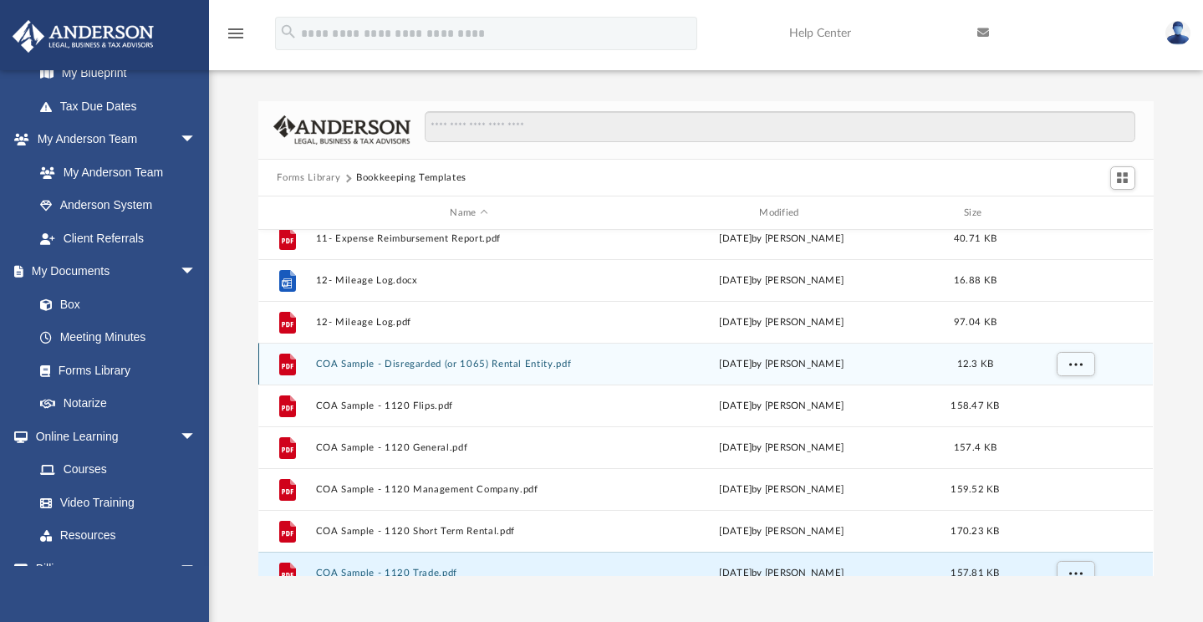
click at [457, 364] on button "COA Sample - Disregarded (or 1065) Rental Entity.pdf" at bounding box center [469, 364] width 306 height 11
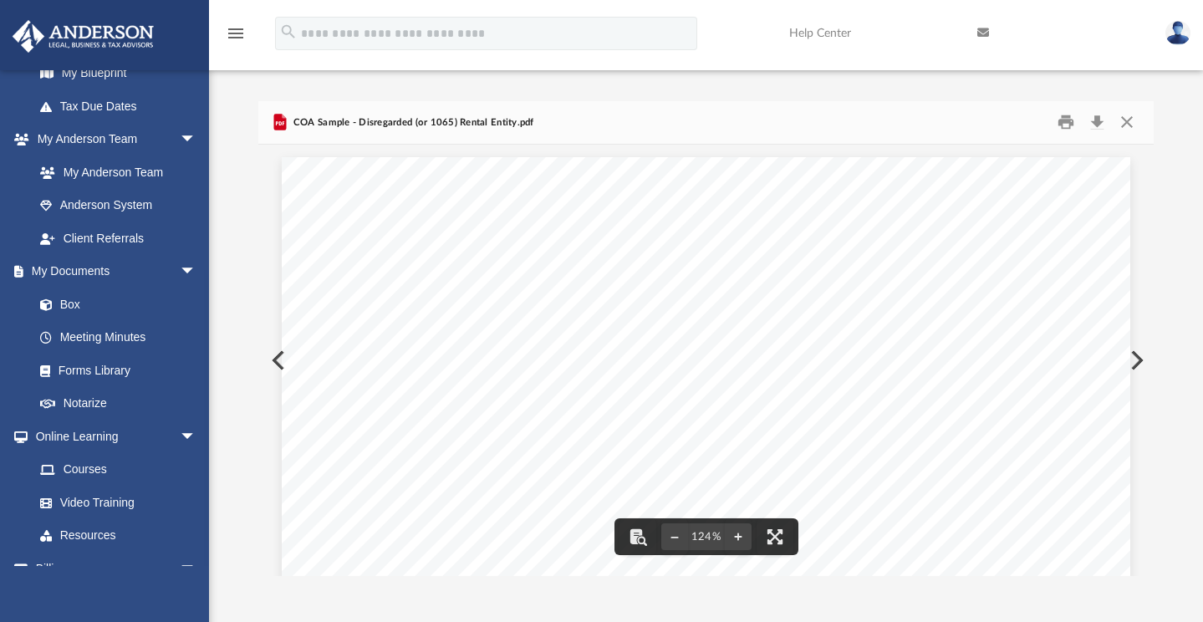
scroll to position [0, 0]
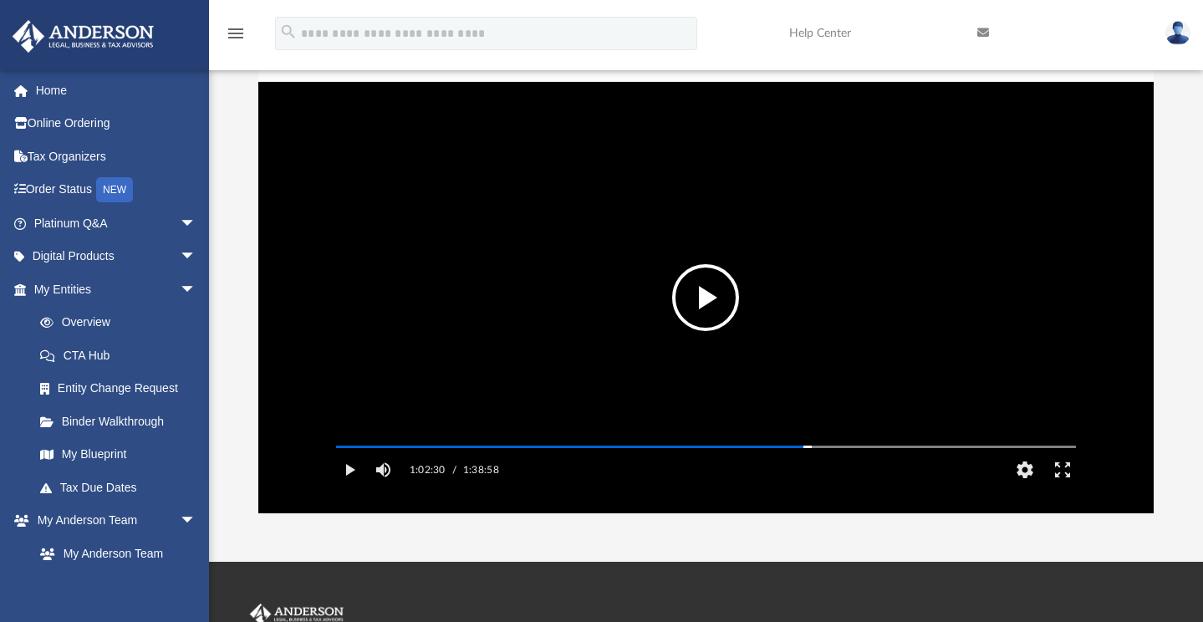
scroll to position [368, 882]
click at [702, 295] on button "File preview" at bounding box center [705, 297] width 67 height 67
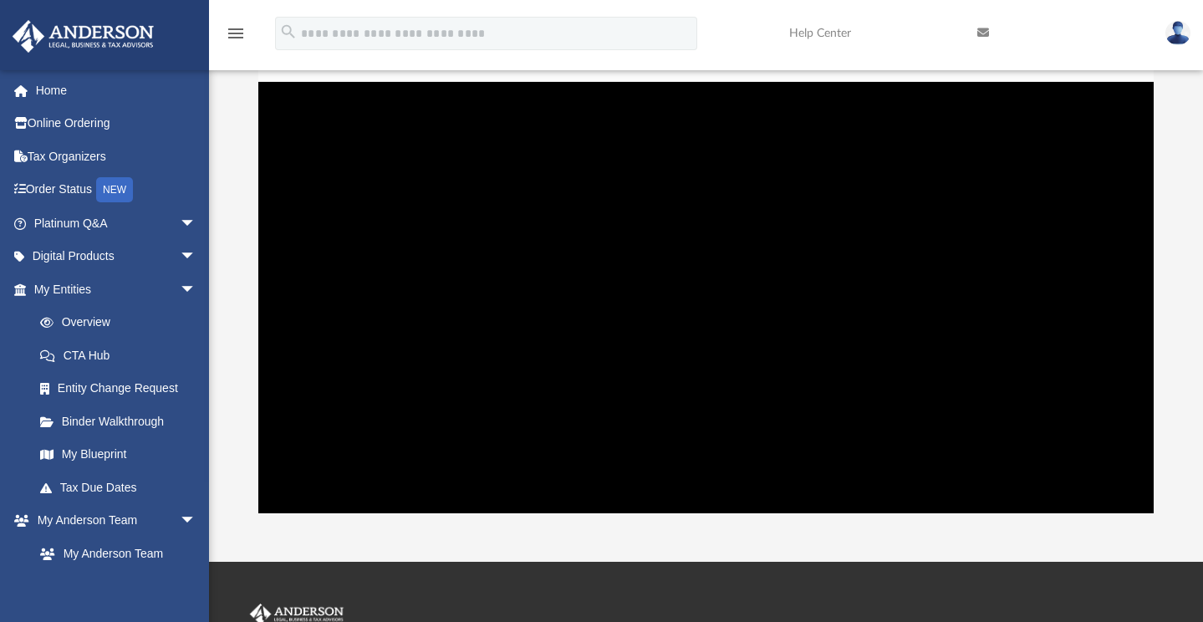
click at [534, 305] on video "File preview" at bounding box center [706, 298] width 767 height 384
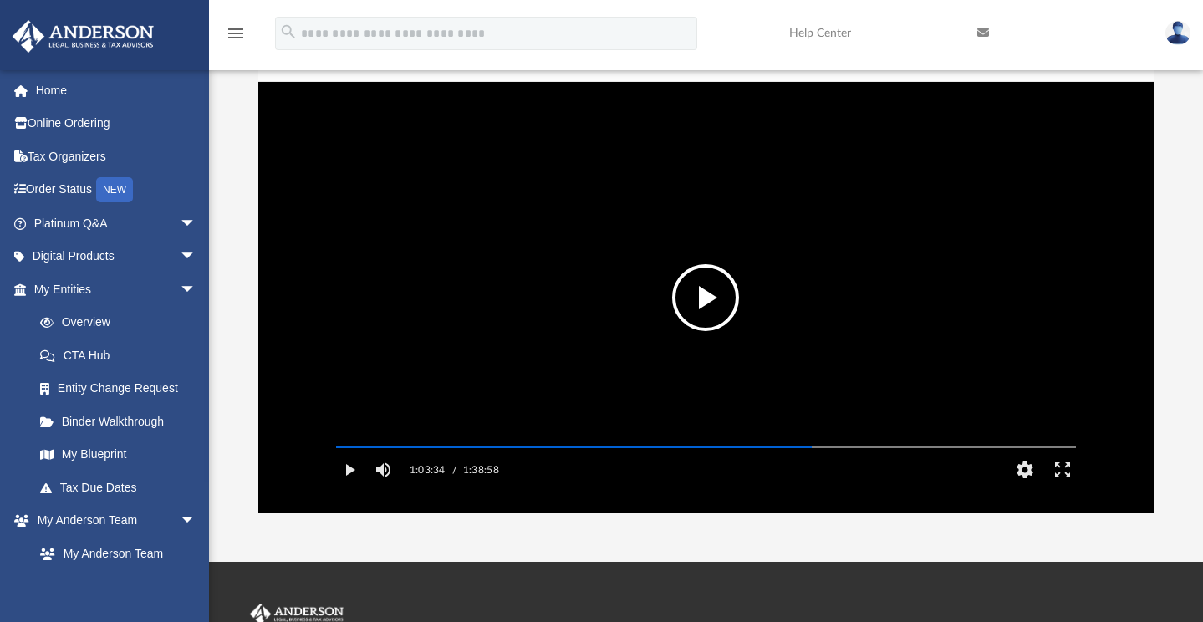
click at [533, 253] on video "File preview" at bounding box center [706, 298] width 767 height 384
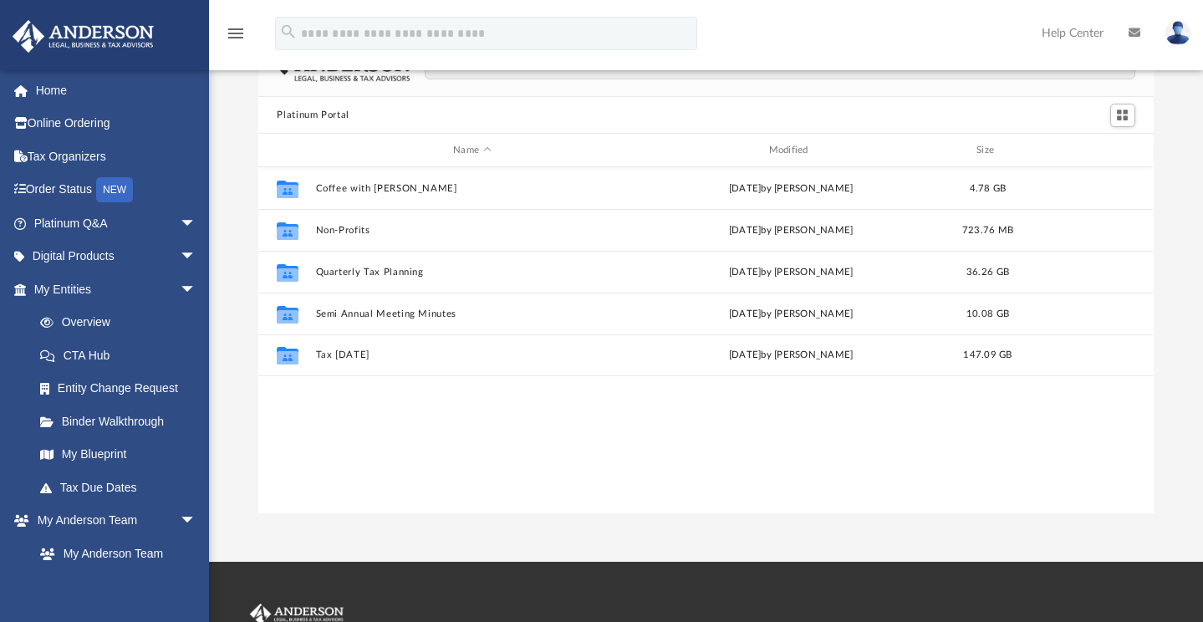
scroll to position [368, 882]
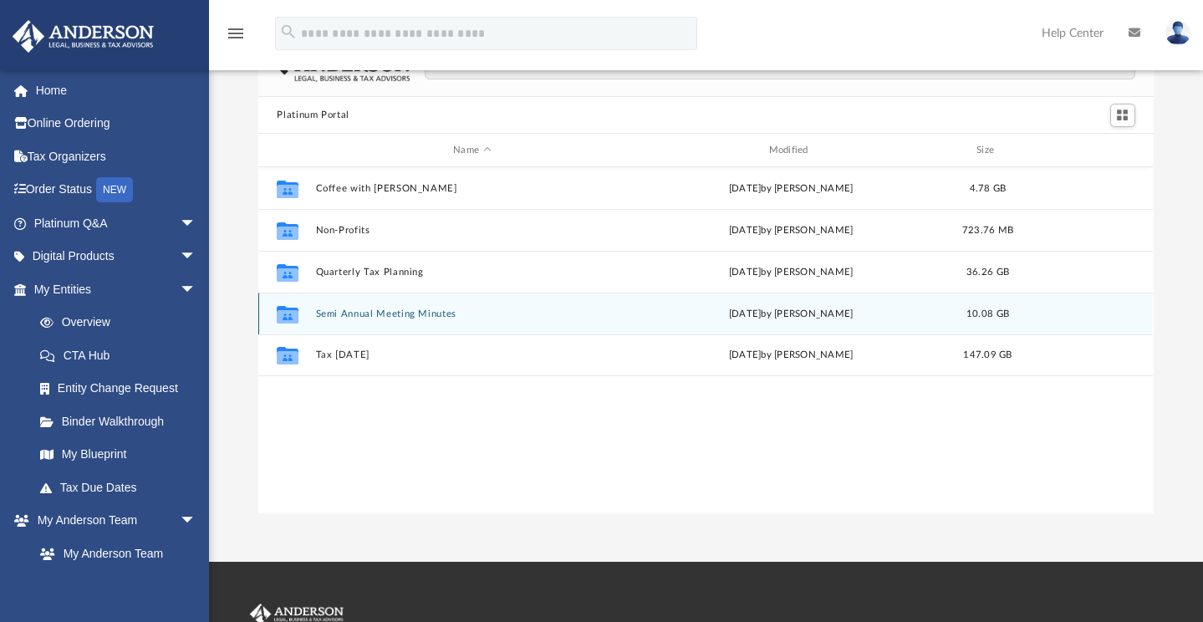
click at [399, 313] on button "Semi Annual Meeting Minutes" at bounding box center [472, 314] width 312 height 11
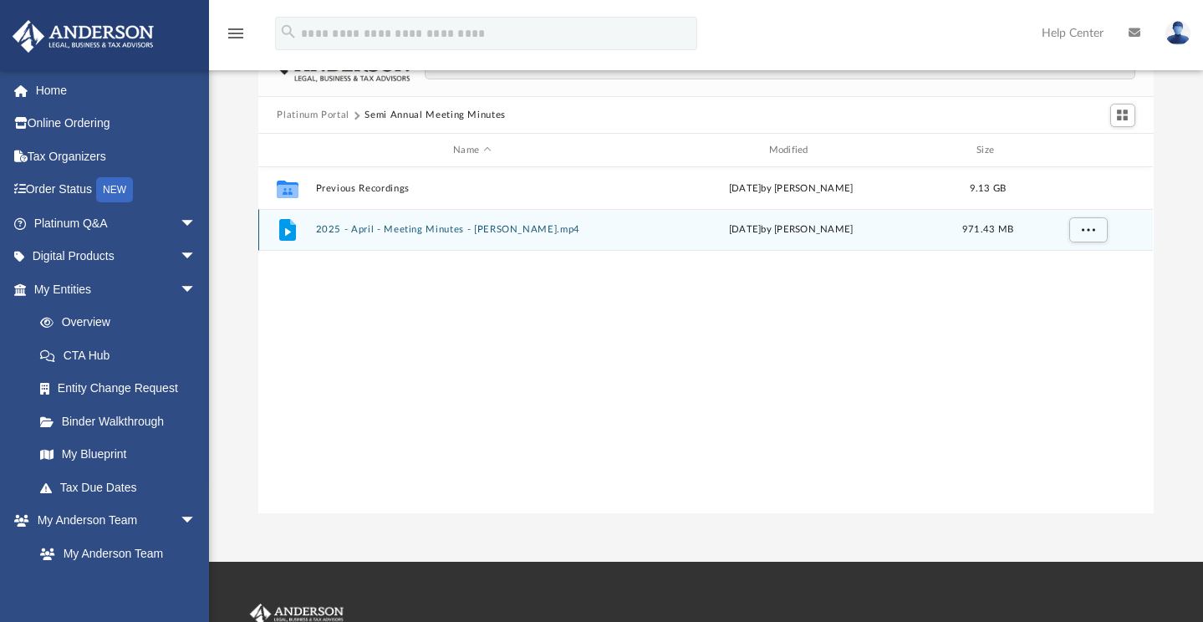
click at [408, 229] on button "2025 - April - Meeting Minutes - [PERSON_NAME].mp4" at bounding box center [472, 229] width 312 height 11
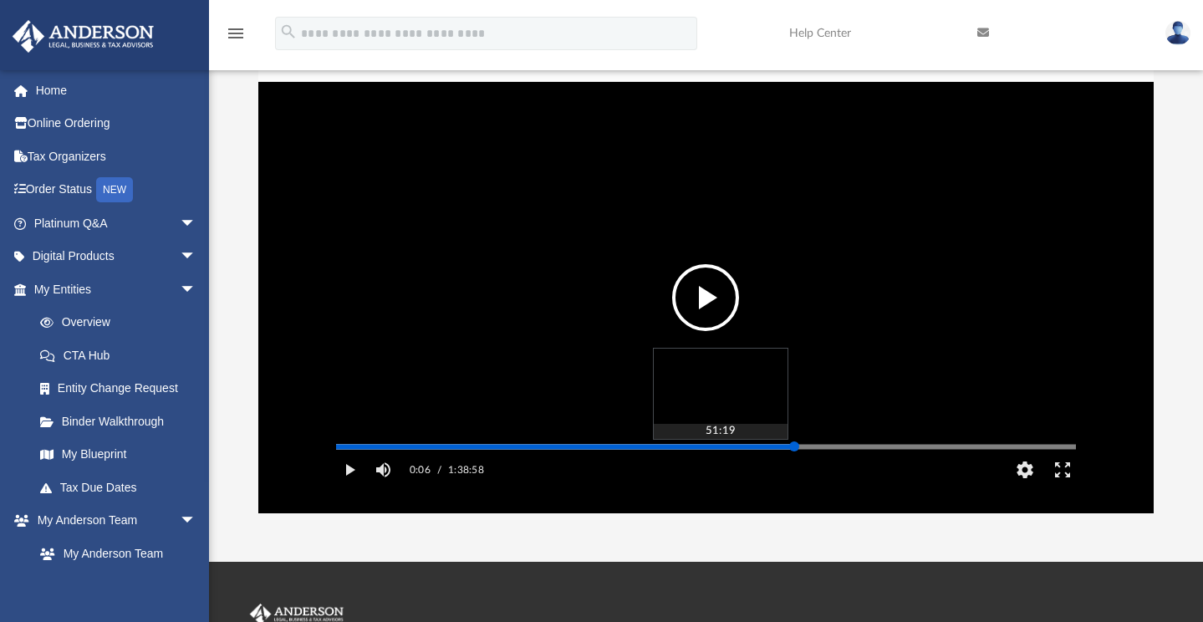
drag, startPoint x: 336, startPoint y: 470, endPoint x: 794, endPoint y: 470, distance: 458.2
click at [794, 452] on div "Media Slider" at bounding box center [794, 446] width 10 height 10
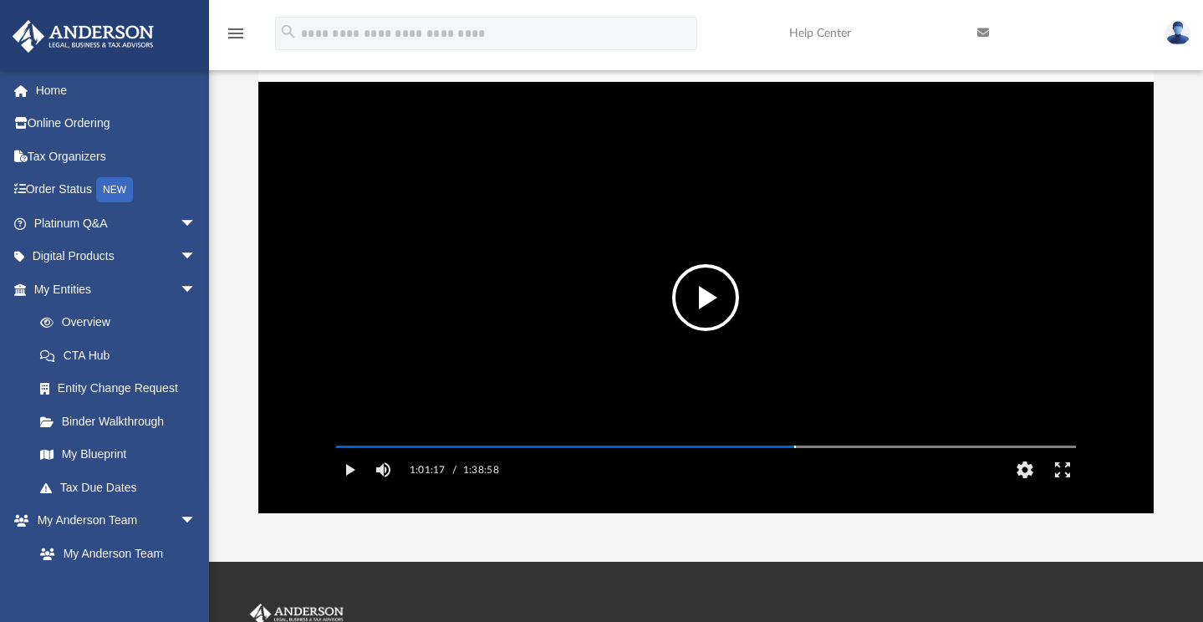
click at [799, 350] on video "File preview" at bounding box center [706, 298] width 767 height 384
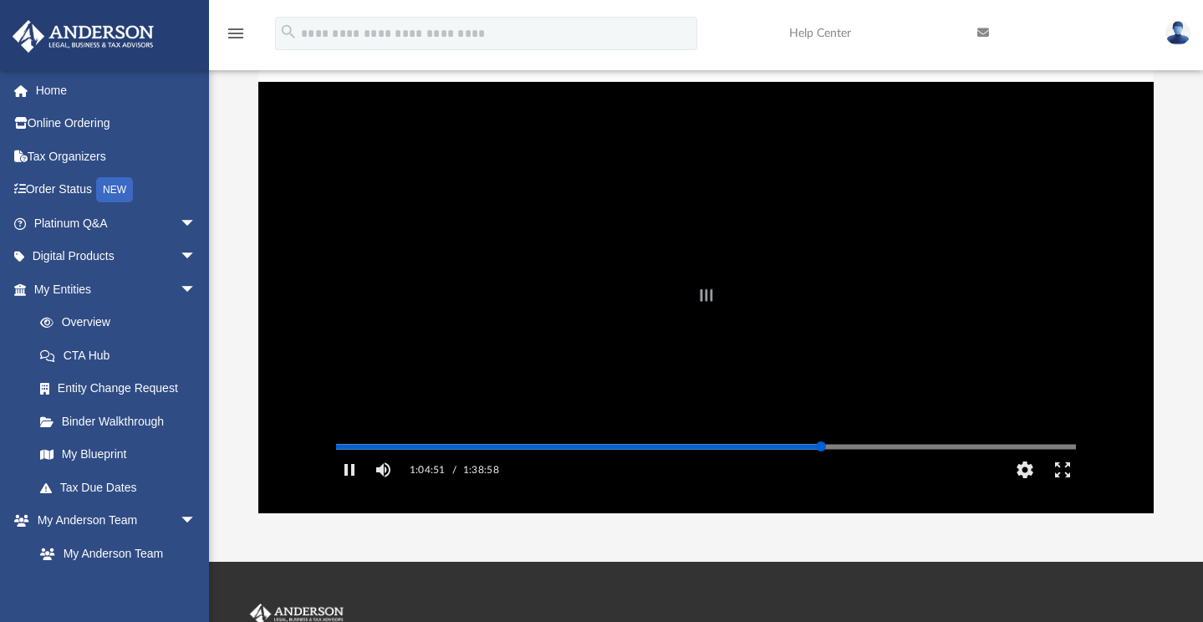
drag, startPoint x: 794, startPoint y: 472, endPoint x: 821, endPoint y: 478, distance: 27.4
click at [821, 478] on div "Autoplay Disabled Speed 2.0 Quality Auto Subtitles/CC Off Audio Autoplay Disabl…" at bounding box center [705, 297] width 895 height 431
click at [803, 448] on div "Media Slider" at bounding box center [706, 447] width 740 height 3
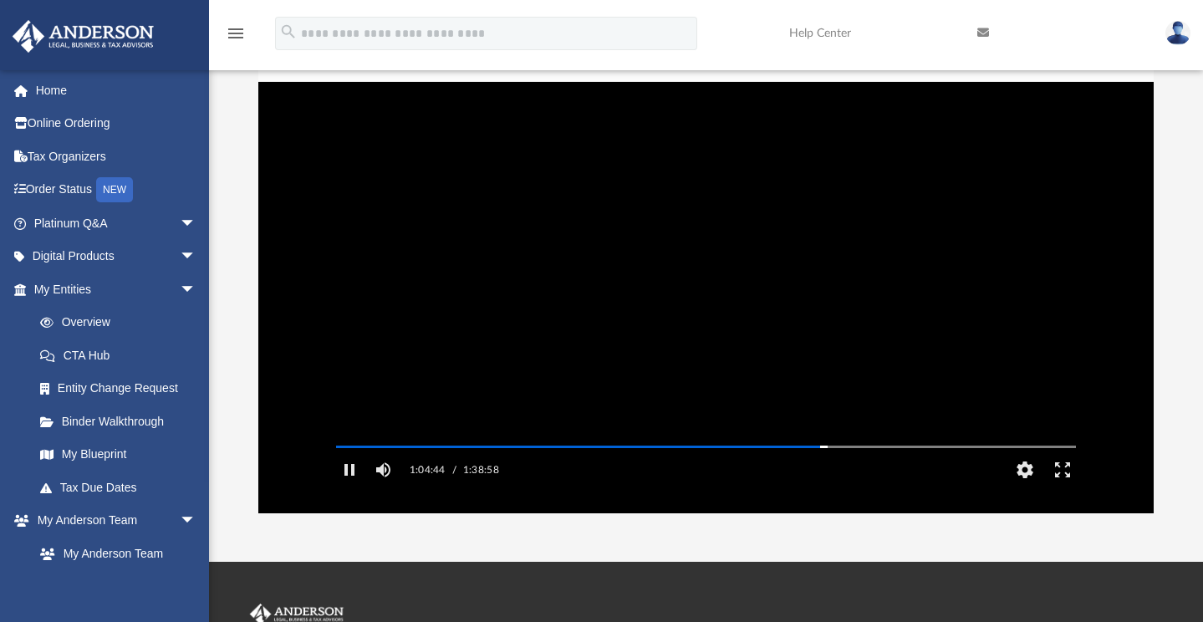
click at [571, 262] on video "File preview" at bounding box center [706, 298] width 767 height 384
click at [813, 303] on video "File preview" at bounding box center [706, 298] width 767 height 384
click at [812, 321] on video "File preview" at bounding box center [706, 298] width 767 height 384
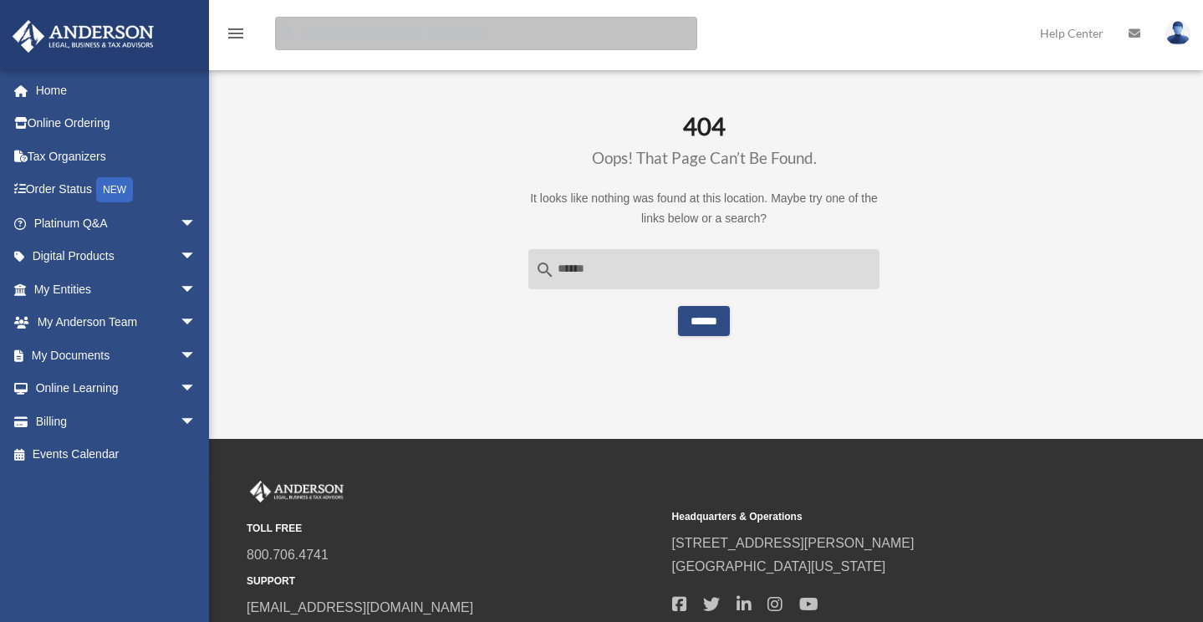
click at [375, 35] on input "Search for:" at bounding box center [486, 33] width 422 height 33
type input "****"
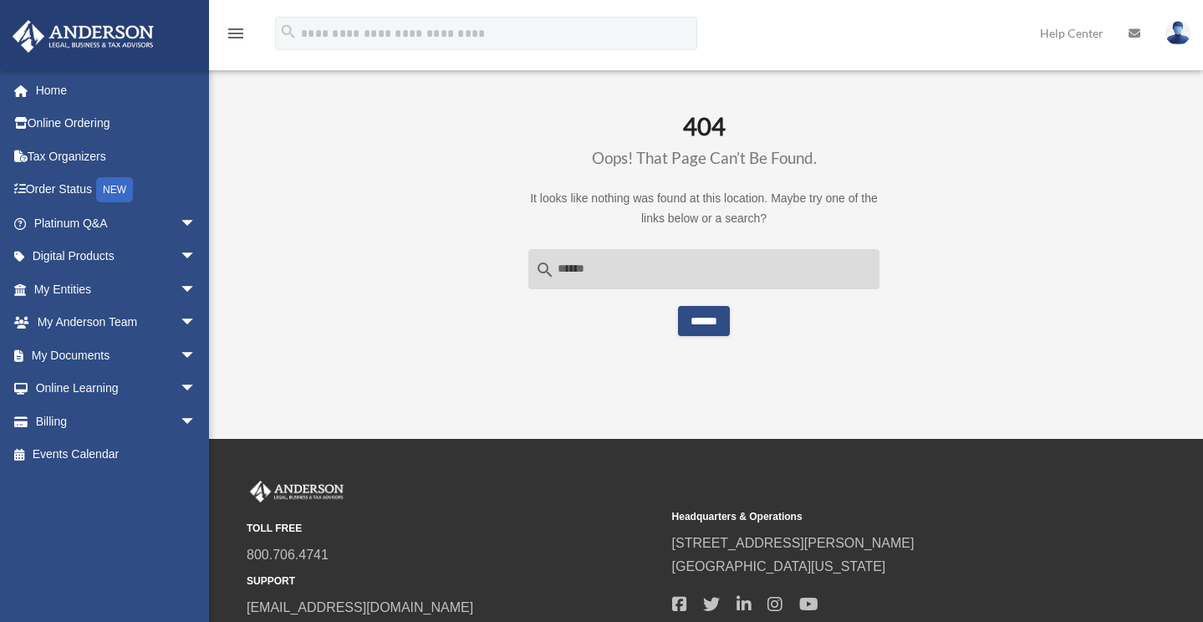
drag, startPoint x: 452, startPoint y: 249, endPoint x: 452, endPoint y: 236, distance: 13.4
click at [453, 242] on main "404 Oops! That page can’t be found. It looks like nothing was found at this loc…" at bounding box center [703, 224] width 931 height 224
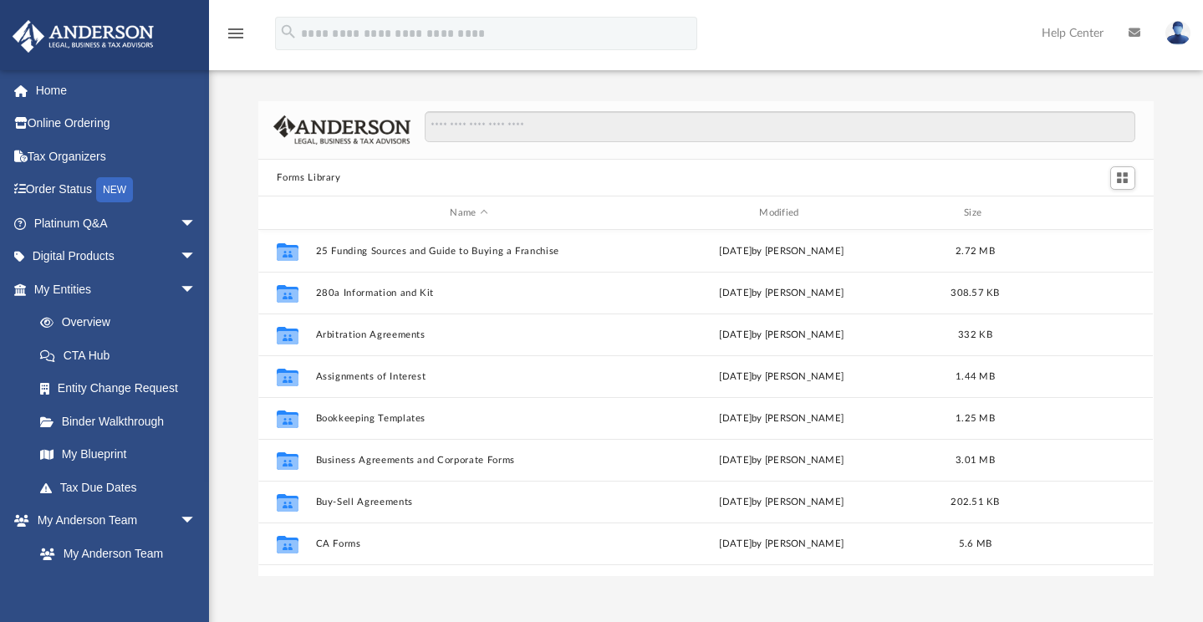
scroll to position [368, 882]
